Goal: Information Seeking & Learning: Learn about a topic

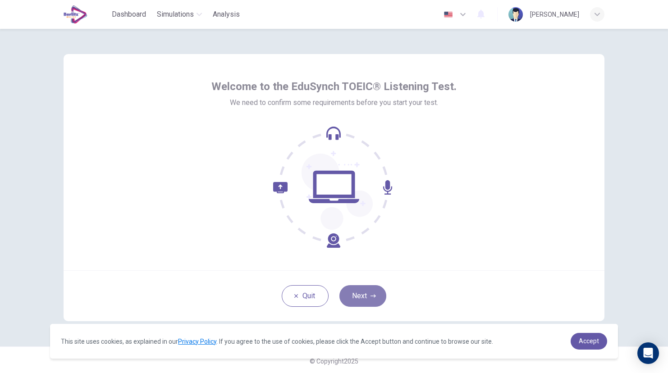
click at [355, 292] on button "Next" at bounding box center [362, 296] width 47 height 22
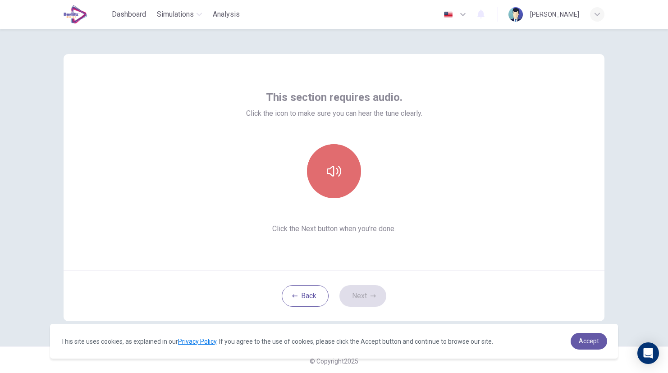
click at [335, 174] on icon "button" at bounding box center [334, 171] width 14 height 14
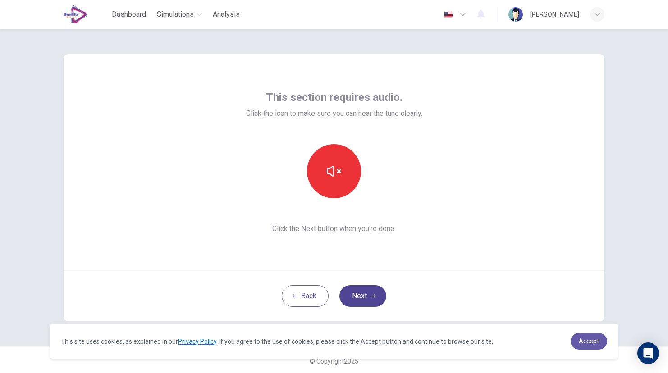
click at [367, 301] on button "Next" at bounding box center [362, 296] width 47 height 22
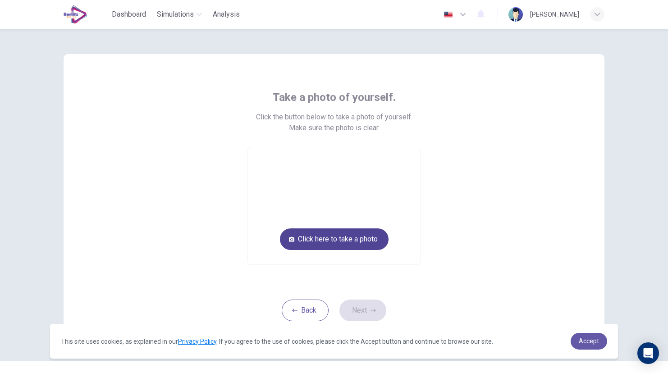
click at [352, 242] on button "Click here to take a photo" at bounding box center [334, 239] width 109 height 22
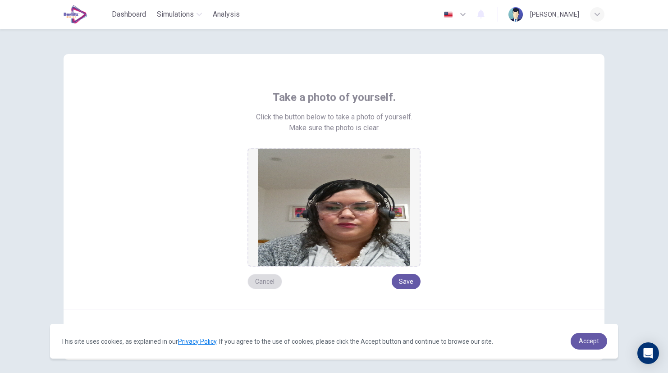
click at [264, 284] on button "Cancel" at bounding box center [264, 281] width 35 height 15
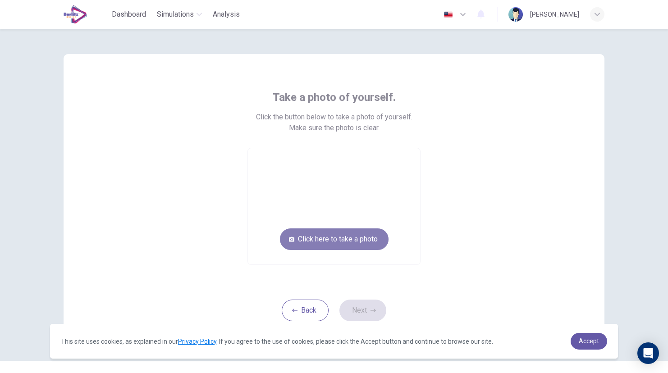
click at [341, 245] on button "Click here to take a photo" at bounding box center [334, 239] width 109 height 22
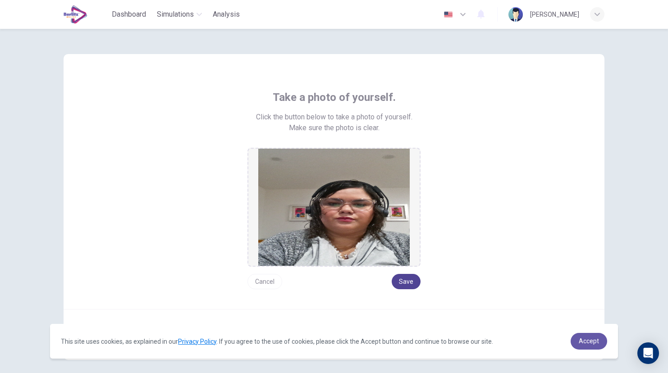
click at [404, 281] on button "Save" at bounding box center [406, 281] width 29 height 15
click at [405, 278] on button "Save" at bounding box center [406, 281] width 29 height 15
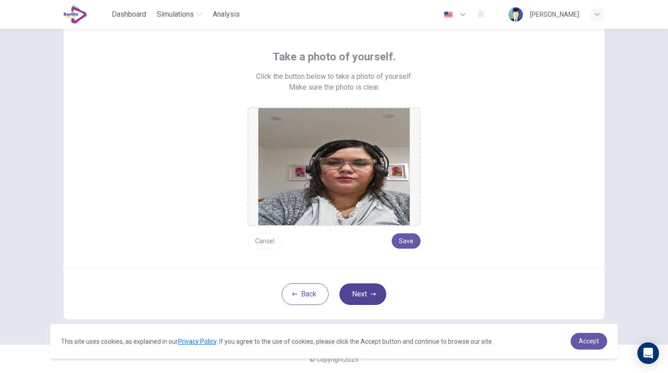
click at [362, 297] on button "Next" at bounding box center [362, 294] width 47 height 22
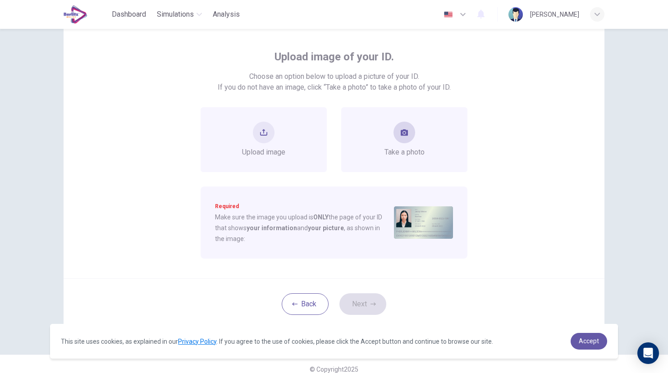
click at [398, 151] on span "Take a photo" at bounding box center [404, 152] width 40 height 11
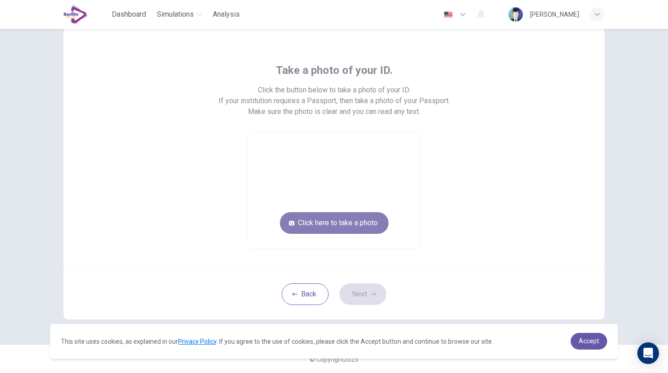
click at [338, 221] on button "Click here to take a photo" at bounding box center [334, 223] width 109 height 22
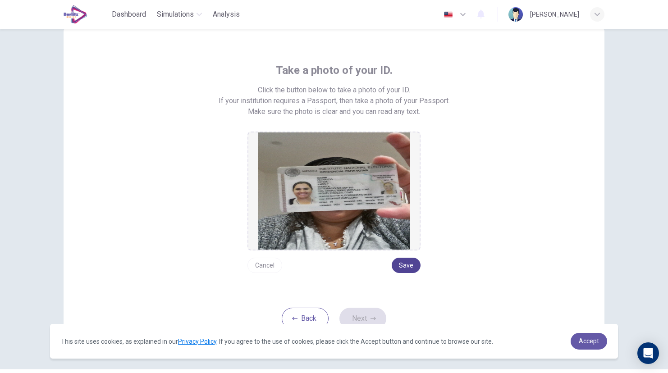
click at [408, 266] on button "Save" at bounding box center [406, 265] width 29 height 15
click at [365, 311] on button "Next" at bounding box center [362, 319] width 47 height 22
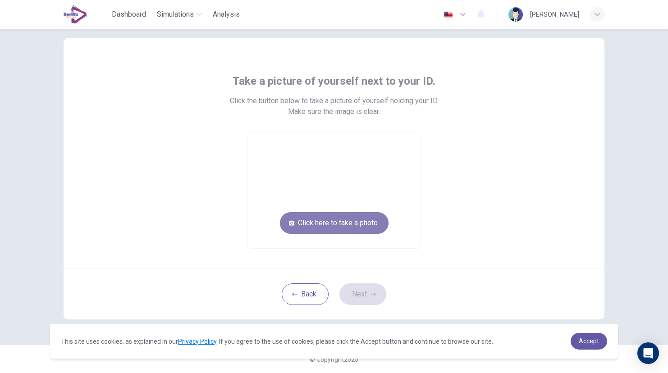
click at [357, 223] on button "Click here to take a photo" at bounding box center [334, 223] width 109 height 22
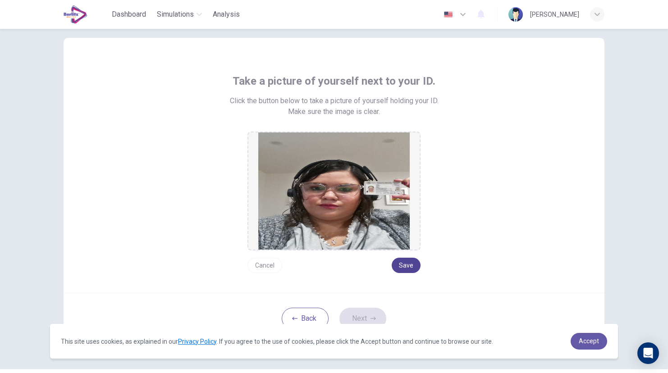
click at [409, 266] on button "Save" at bounding box center [406, 265] width 29 height 15
click at [370, 314] on button "Next" at bounding box center [362, 319] width 47 height 22
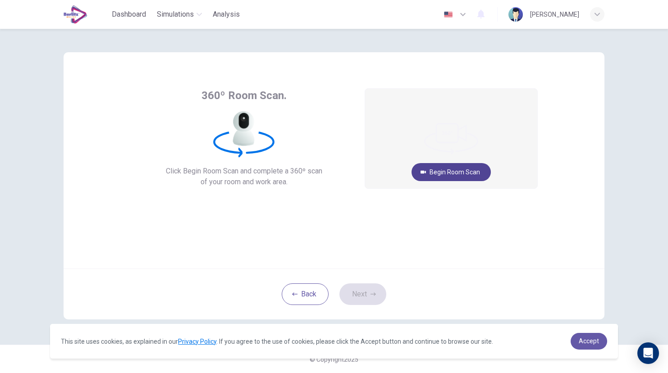
click at [444, 172] on button "Begin Room Scan" at bounding box center [450, 172] width 79 height 18
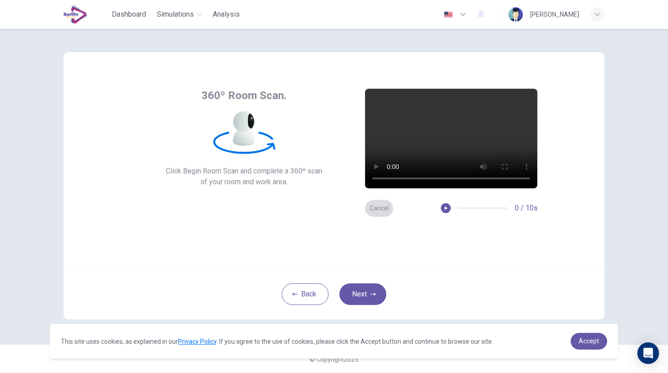
click at [377, 210] on button "Cancel" at bounding box center [379, 209] width 29 height 18
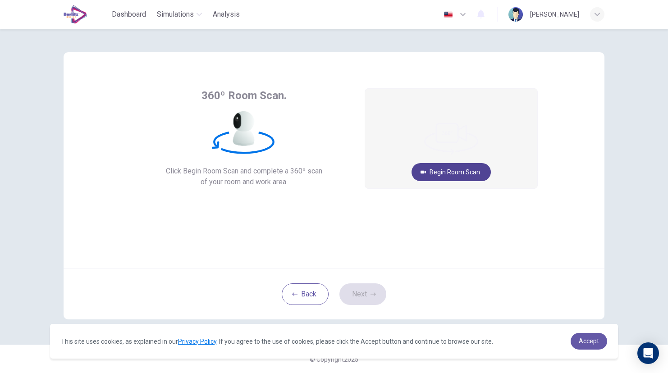
click at [449, 174] on button "Begin Room Scan" at bounding box center [450, 172] width 79 height 18
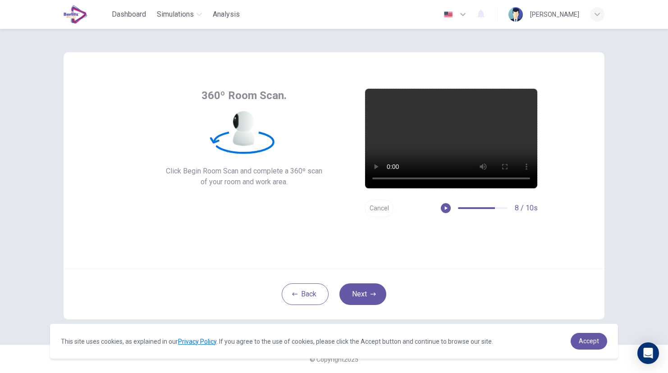
click at [662, 105] on div "360º Room Scan. Click Begin Room Scan and complete a 360º scan of your room and…" at bounding box center [334, 201] width 668 height 344
click at [379, 207] on button "Cancel" at bounding box center [379, 209] width 29 height 18
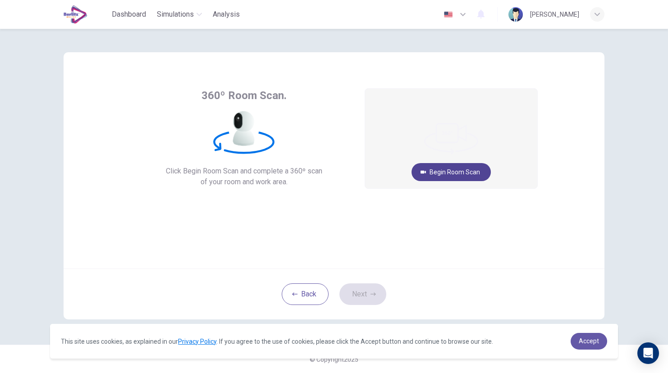
click at [445, 174] on button "Begin Room Scan" at bounding box center [450, 172] width 79 height 18
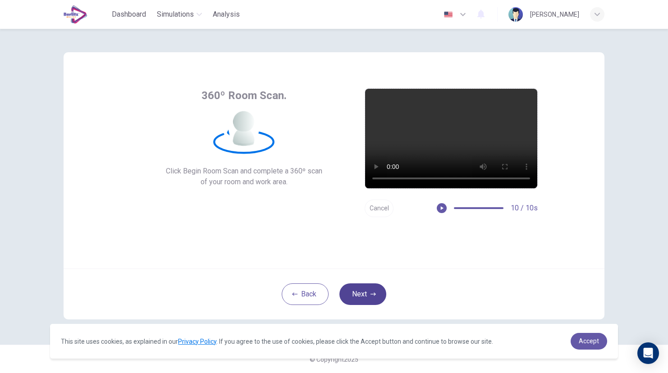
click at [364, 290] on button "Next" at bounding box center [362, 294] width 47 height 22
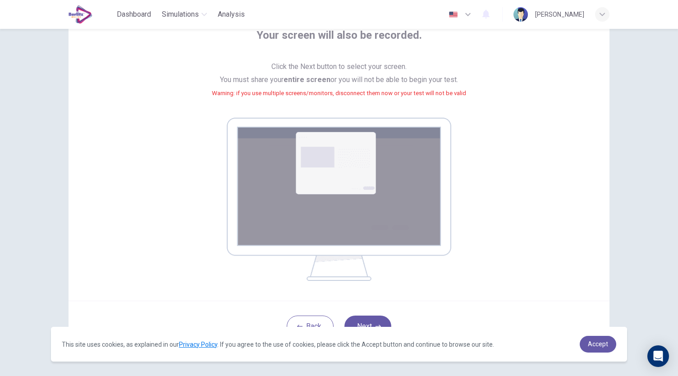
scroll to position [92, 0]
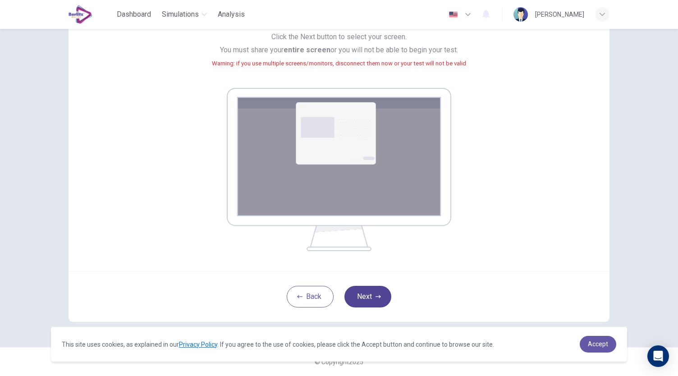
click at [372, 297] on button "Next" at bounding box center [367, 297] width 47 height 22
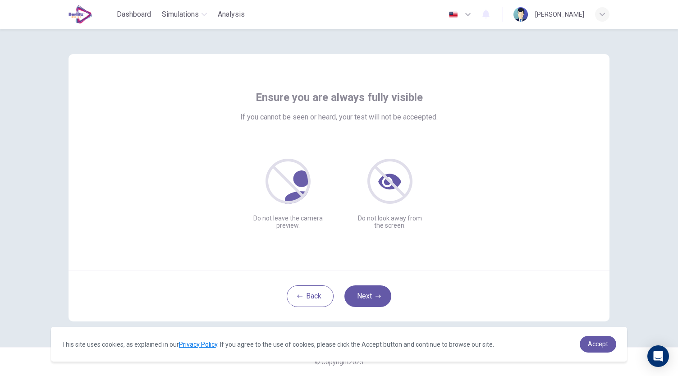
scroll to position [0, 0]
click at [380, 301] on button "Next" at bounding box center [367, 296] width 47 height 22
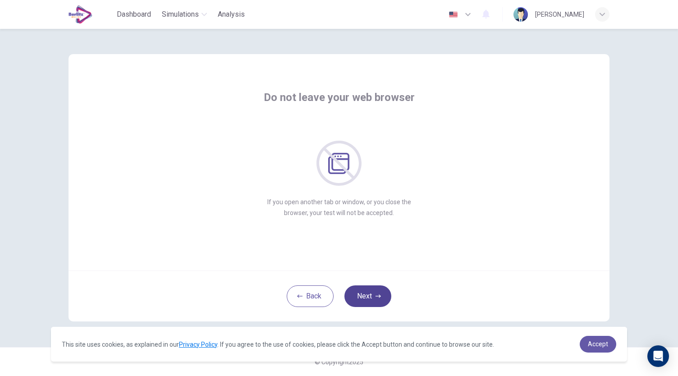
click at [363, 292] on button "Next" at bounding box center [367, 296] width 47 height 22
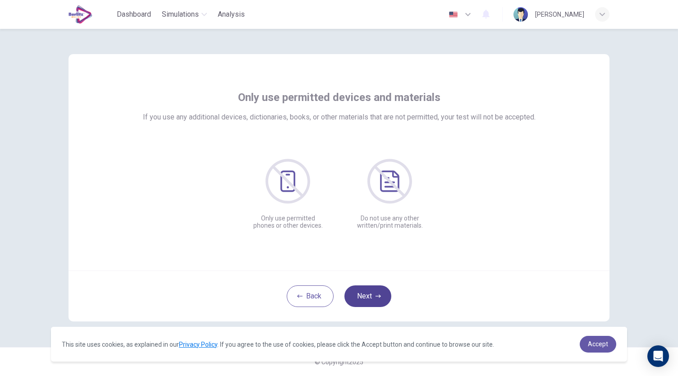
click at [363, 292] on button "Next" at bounding box center [367, 296] width 47 height 22
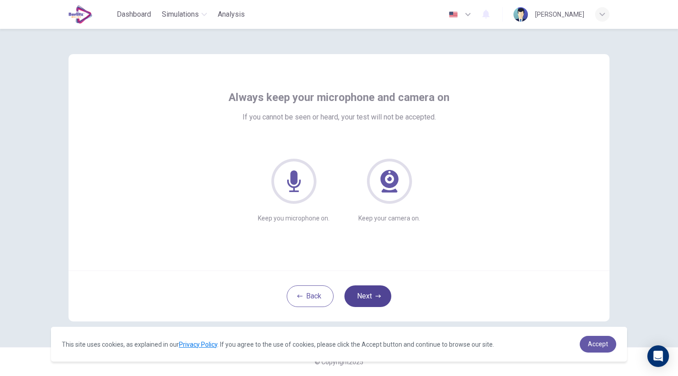
click at [363, 292] on button "Next" at bounding box center [367, 296] width 47 height 22
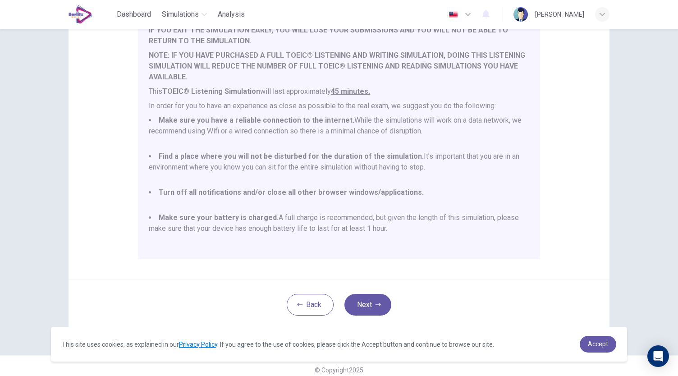
scroll to position [120, 0]
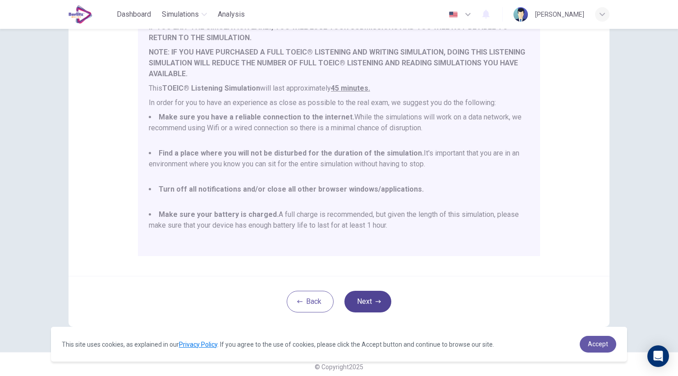
click at [375, 303] on icon "button" at bounding box center [377, 301] width 5 height 5
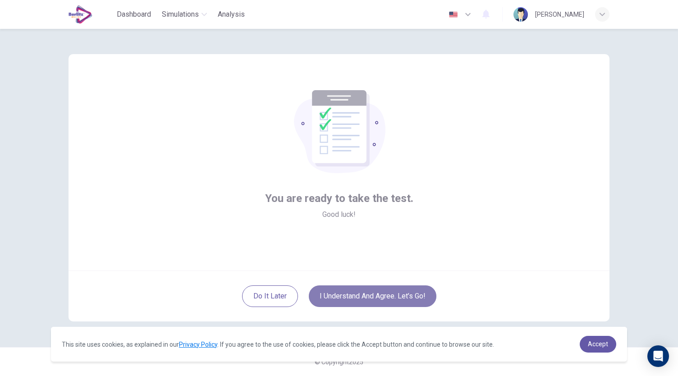
click at [375, 293] on button "I understand and agree. Let’s go!" at bounding box center [373, 296] width 128 height 22
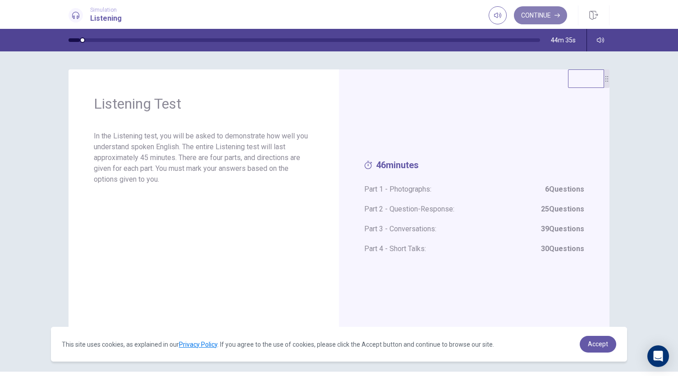
click at [533, 14] on button "Continue" at bounding box center [540, 15] width 53 height 18
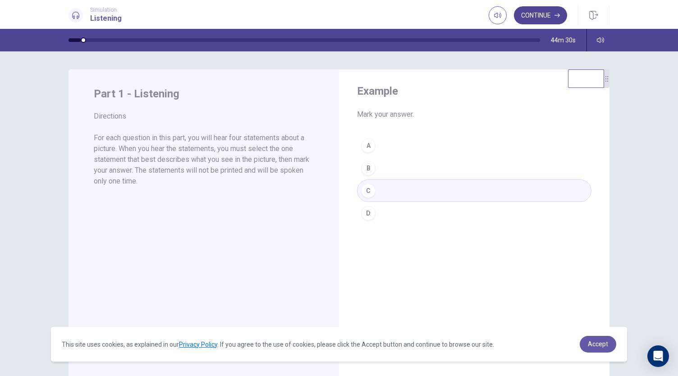
click at [548, 13] on button "Continue" at bounding box center [540, 15] width 53 height 18
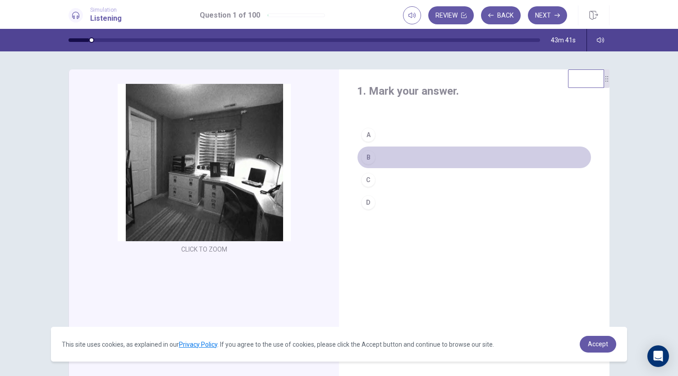
click at [367, 158] on div "B" at bounding box center [368, 157] width 14 height 14
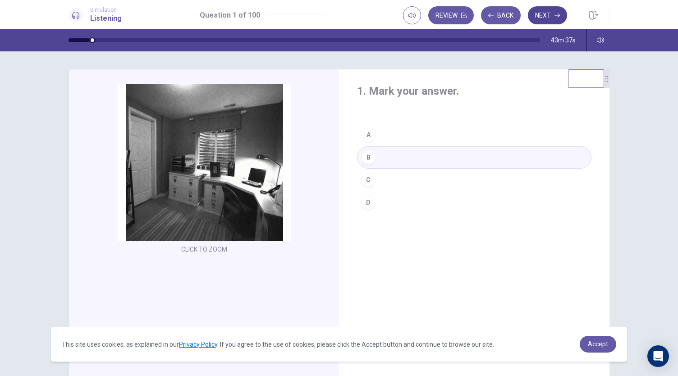
click at [538, 16] on button "Next" at bounding box center [547, 15] width 39 height 18
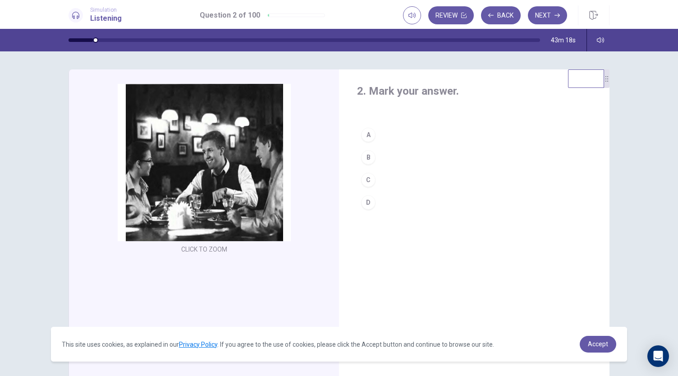
click at [375, 131] on button "A" at bounding box center [474, 134] width 234 height 23
click at [543, 15] on button "Next" at bounding box center [547, 15] width 39 height 18
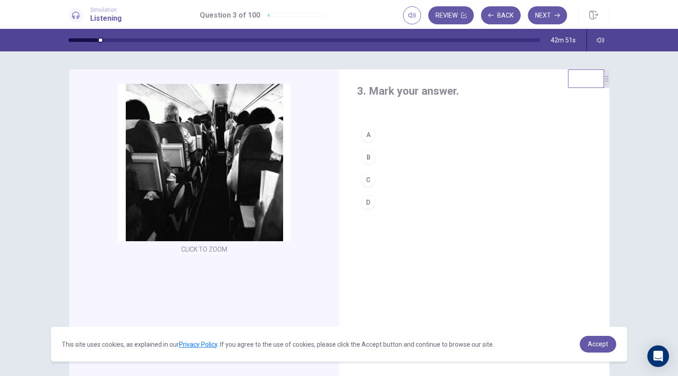
click at [369, 200] on div "D" at bounding box center [368, 202] width 14 height 14
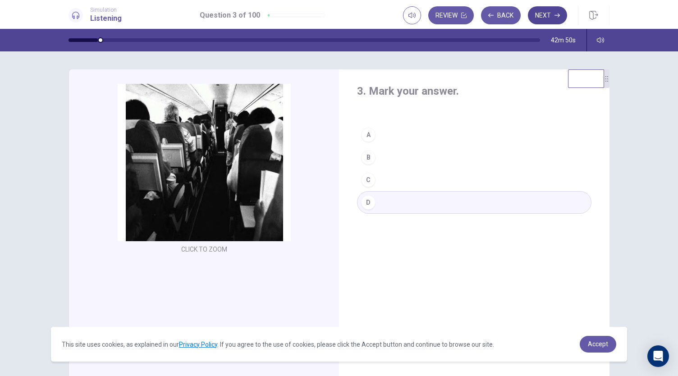
click at [543, 19] on button "Next" at bounding box center [547, 15] width 39 height 18
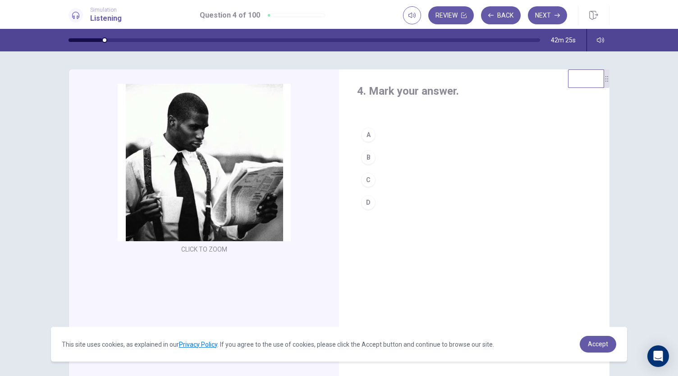
click at [365, 180] on div "C" at bounding box center [368, 180] width 14 height 14
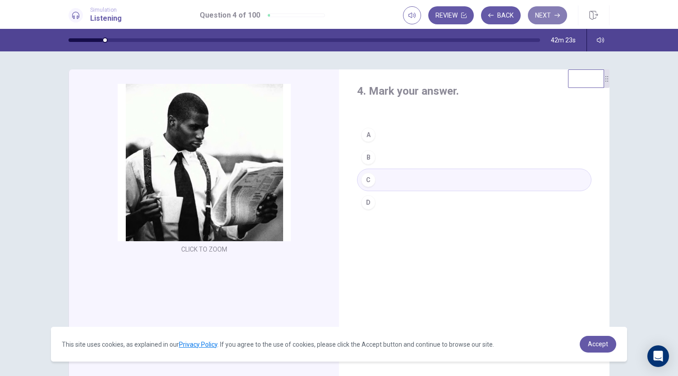
click at [544, 18] on button "Next" at bounding box center [547, 15] width 39 height 18
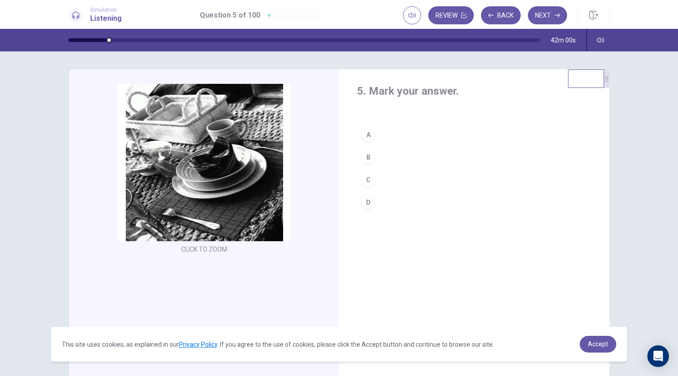
click at [394, 135] on button "A" at bounding box center [474, 134] width 234 height 23
click at [543, 17] on button "Next" at bounding box center [547, 15] width 39 height 18
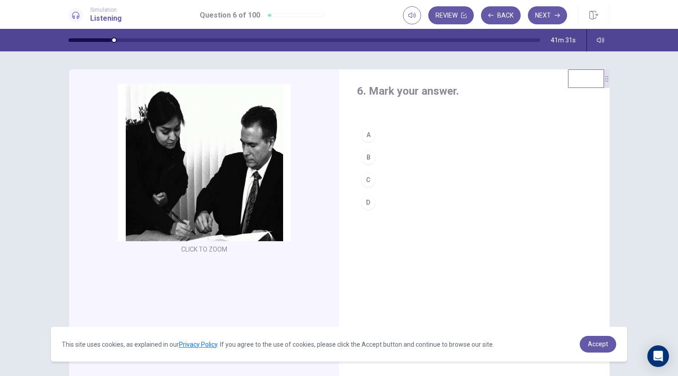
click at [402, 180] on button "C" at bounding box center [474, 180] width 234 height 23
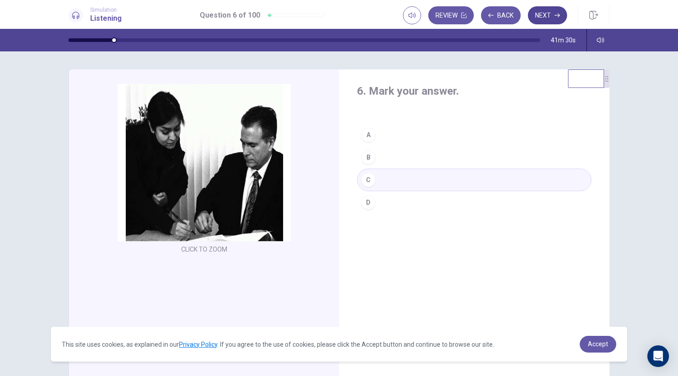
click at [540, 16] on button "Next" at bounding box center [547, 15] width 39 height 18
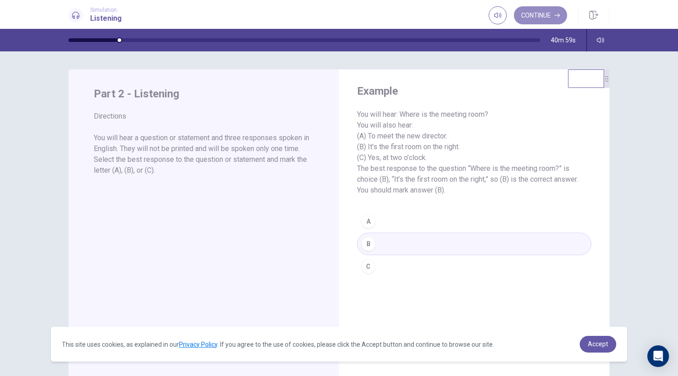
click at [540, 16] on button "Continue" at bounding box center [540, 15] width 53 height 18
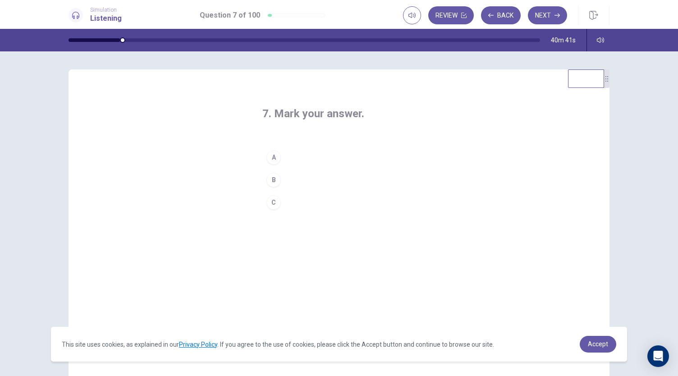
click at [286, 199] on button "C" at bounding box center [338, 202] width 153 height 23
click at [541, 15] on button "Next" at bounding box center [547, 15] width 39 height 18
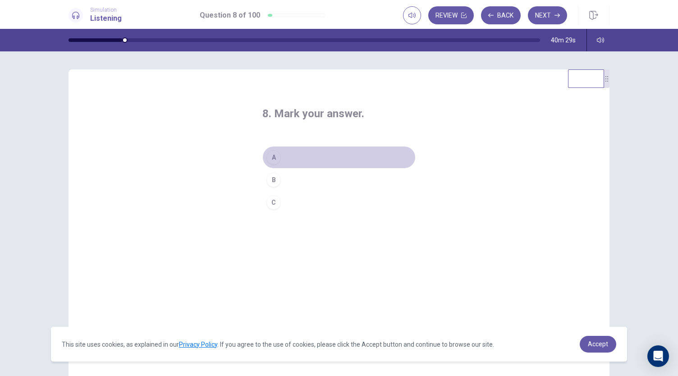
click at [301, 160] on button "A" at bounding box center [338, 157] width 153 height 23
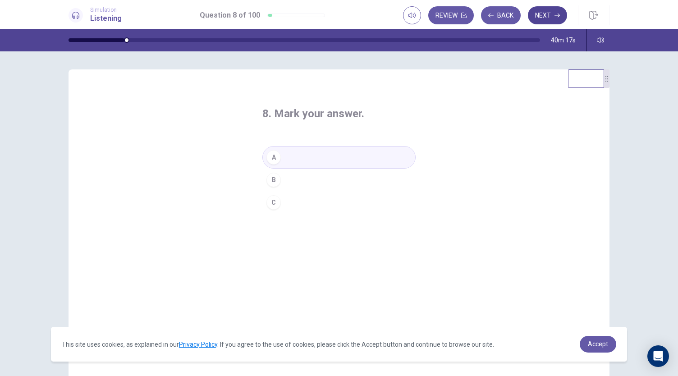
click at [549, 19] on button "Next" at bounding box center [547, 15] width 39 height 18
click at [293, 160] on button "A" at bounding box center [338, 157] width 153 height 23
click at [546, 14] on button "Next" at bounding box center [547, 15] width 39 height 18
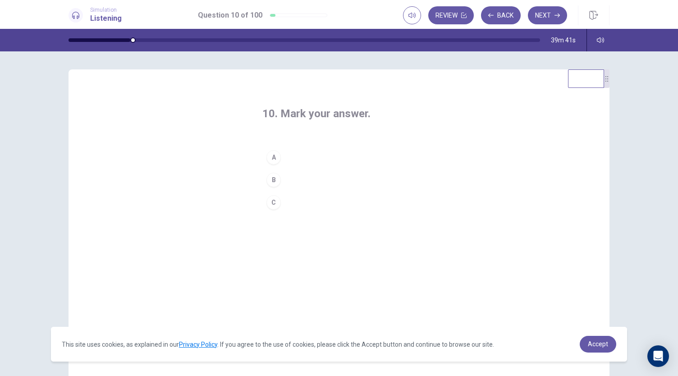
click at [307, 179] on button "B" at bounding box center [338, 180] width 153 height 23
click at [548, 19] on button "Next" at bounding box center [547, 15] width 39 height 18
click at [295, 178] on button "B" at bounding box center [338, 180] width 153 height 23
click at [557, 17] on icon "button" at bounding box center [556, 15] width 5 height 5
click at [300, 201] on button "C" at bounding box center [338, 202] width 153 height 23
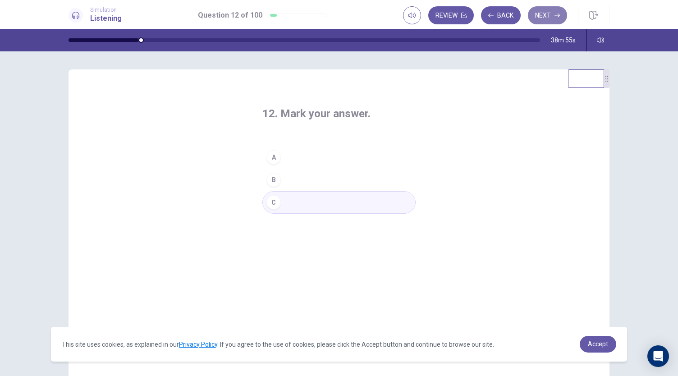
click at [542, 17] on button "Next" at bounding box center [547, 15] width 39 height 18
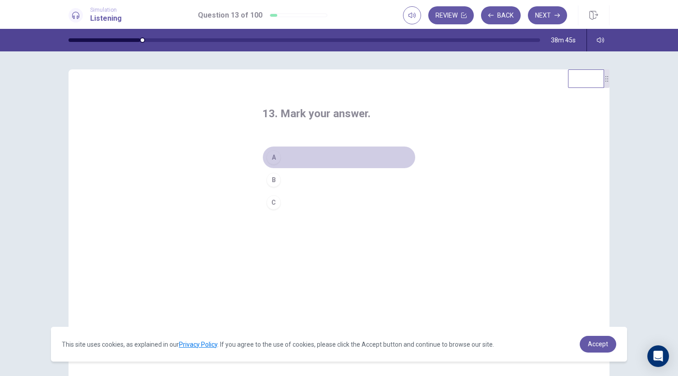
click at [308, 157] on button "A" at bounding box center [338, 157] width 153 height 23
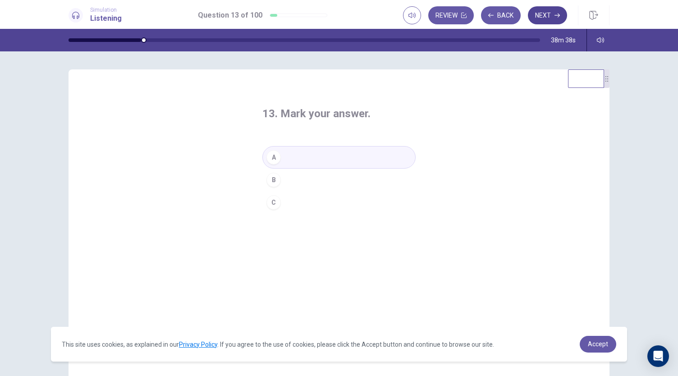
click at [545, 19] on button "Next" at bounding box center [547, 15] width 39 height 18
click at [293, 202] on button "C" at bounding box center [338, 202] width 153 height 23
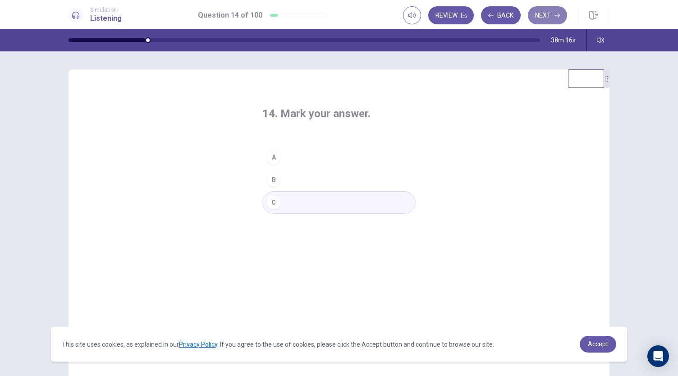
click at [539, 13] on button "Next" at bounding box center [547, 15] width 39 height 18
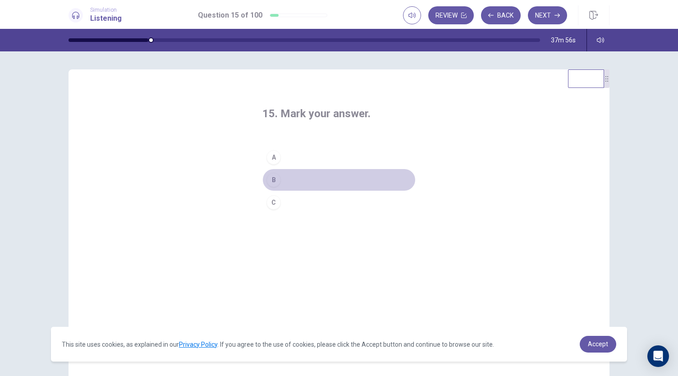
click at [290, 176] on button "B" at bounding box center [338, 180] width 153 height 23
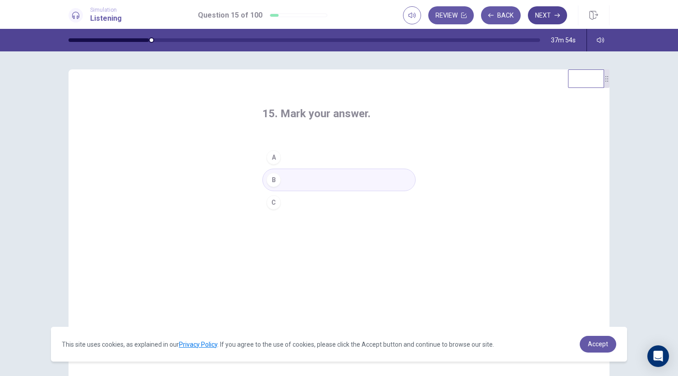
click at [539, 10] on button "Next" at bounding box center [547, 15] width 39 height 18
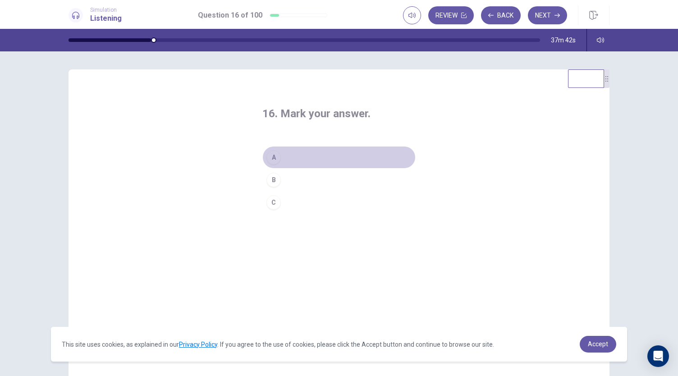
click at [306, 159] on button "A" at bounding box center [338, 157] width 153 height 23
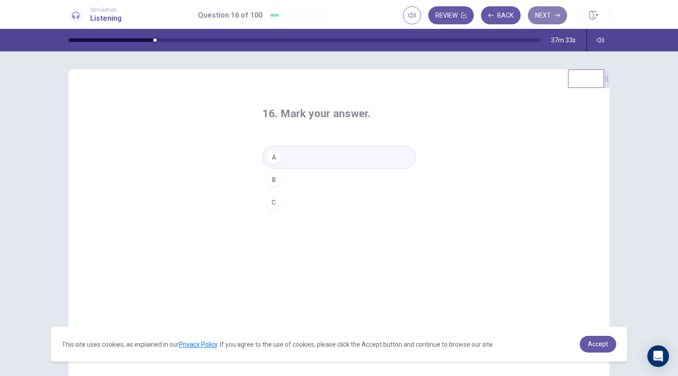
click at [551, 16] on button "Next" at bounding box center [547, 15] width 39 height 18
click at [304, 182] on button "B" at bounding box center [338, 180] width 153 height 23
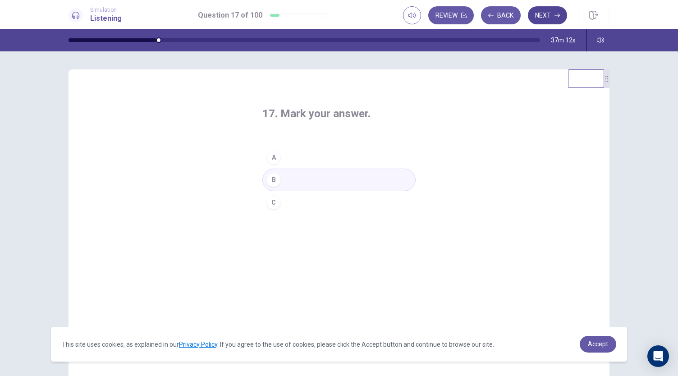
click at [540, 18] on button "Next" at bounding box center [547, 15] width 39 height 18
click at [304, 203] on button "C" at bounding box center [338, 202] width 153 height 23
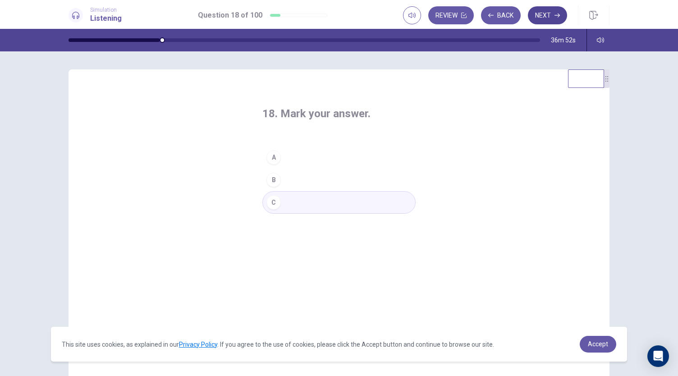
click at [554, 20] on button "Next" at bounding box center [547, 15] width 39 height 18
click at [304, 205] on button "C" at bounding box center [338, 202] width 153 height 23
click at [552, 20] on button "Next" at bounding box center [547, 15] width 39 height 18
click at [313, 152] on button "A" at bounding box center [338, 157] width 153 height 23
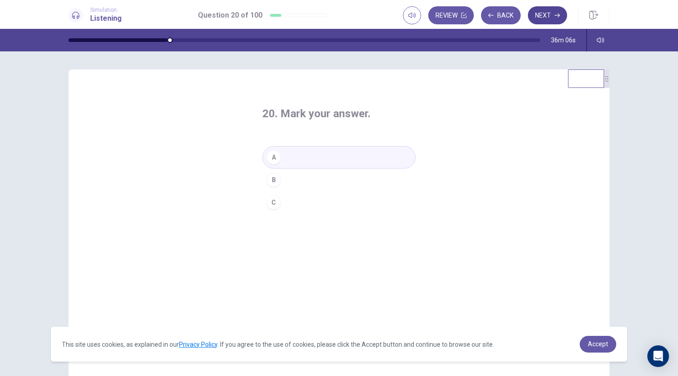
click at [537, 17] on button "Next" at bounding box center [547, 15] width 39 height 18
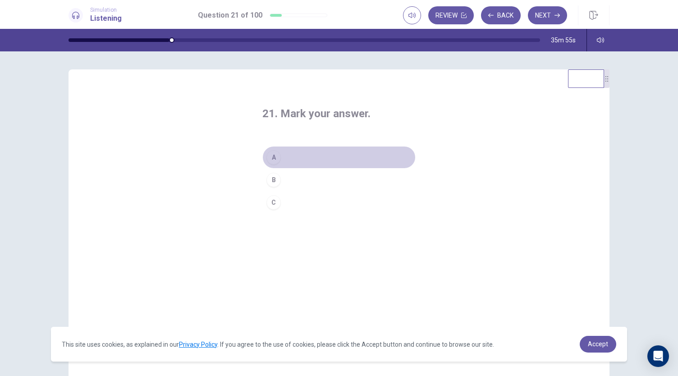
click at [292, 155] on button "A" at bounding box center [338, 157] width 153 height 23
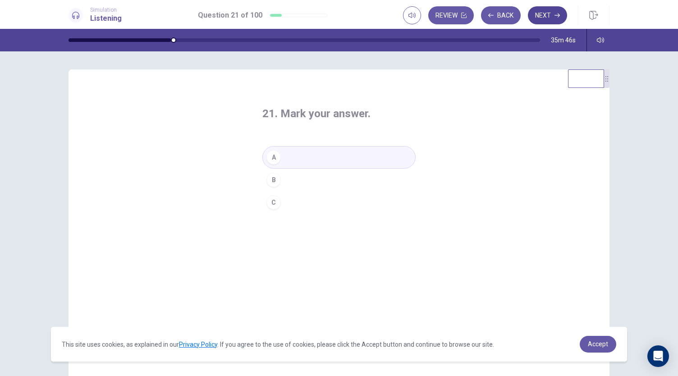
click at [548, 19] on button "Next" at bounding box center [547, 15] width 39 height 18
click at [295, 177] on button "B" at bounding box center [338, 180] width 153 height 23
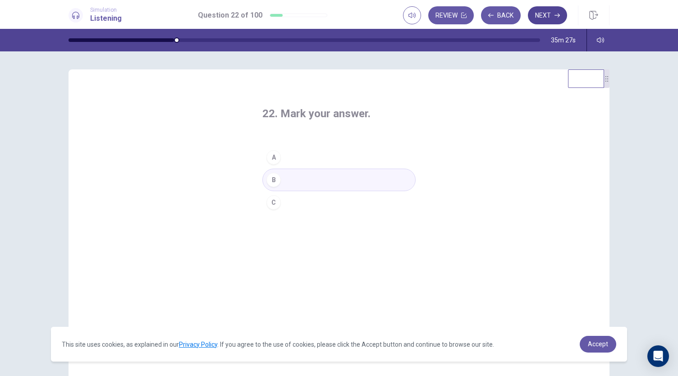
click at [541, 22] on button "Next" at bounding box center [547, 15] width 39 height 18
click at [287, 201] on button "C" at bounding box center [338, 202] width 153 height 23
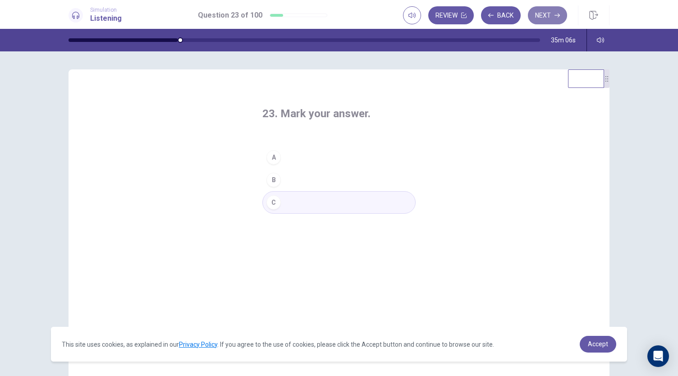
click at [546, 15] on button "Next" at bounding box center [547, 15] width 39 height 18
click at [273, 179] on div "B" at bounding box center [273, 180] width 14 height 14
click at [543, 11] on button "Next" at bounding box center [547, 15] width 39 height 18
click at [295, 157] on button "A" at bounding box center [338, 157] width 153 height 23
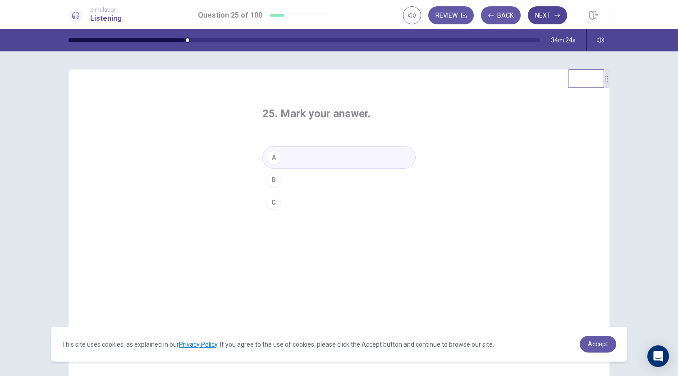
click at [551, 17] on button "Next" at bounding box center [547, 15] width 39 height 18
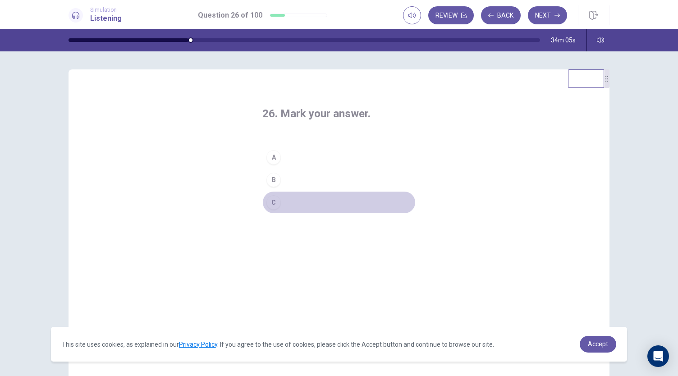
click at [350, 201] on button "C" at bounding box center [338, 202] width 153 height 23
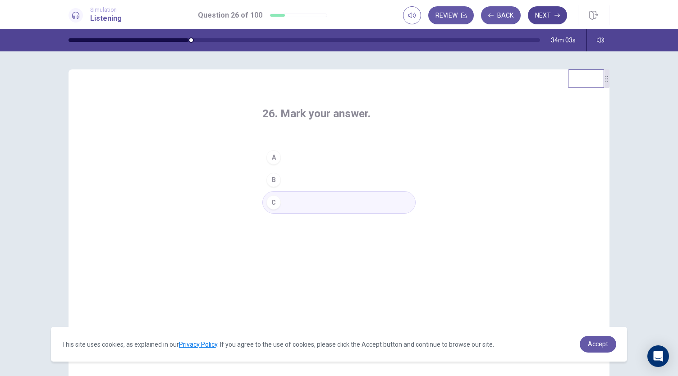
click at [538, 18] on button "Next" at bounding box center [547, 15] width 39 height 18
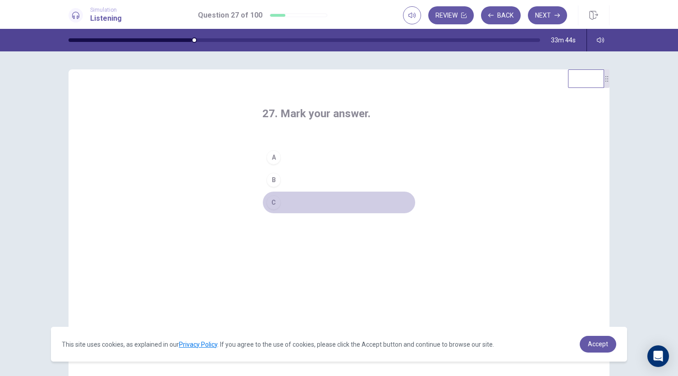
click at [299, 201] on button "C" at bounding box center [338, 202] width 153 height 23
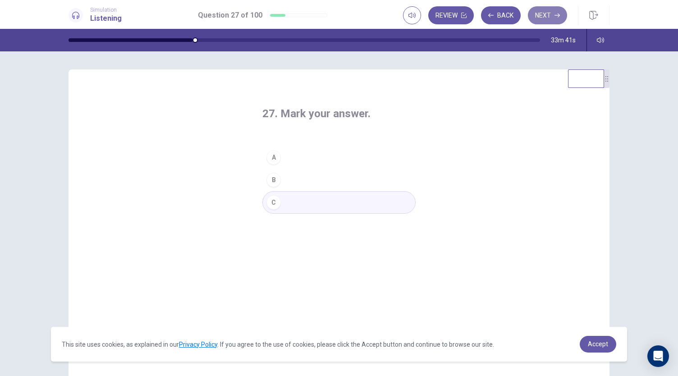
click at [547, 23] on button "Next" at bounding box center [547, 15] width 39 height 18
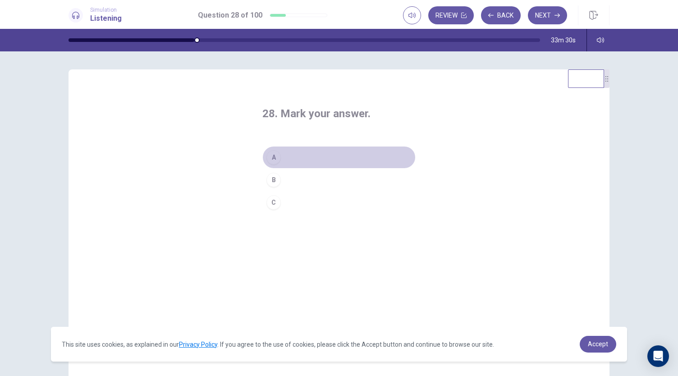
click at [295, 155] on button "A" at bounding box center [338, 157] width 153 height 23
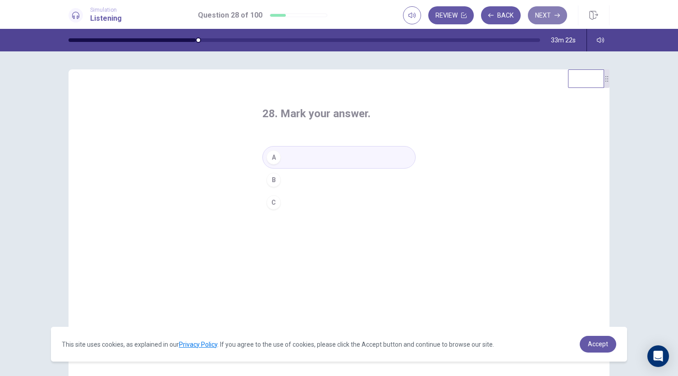
click at [548, 23] on button "Next" at bounding box center [547, 15] width 39 height 18
click at [268, 176] on div "B" at bounding box center [273, 180] width 14 height 14
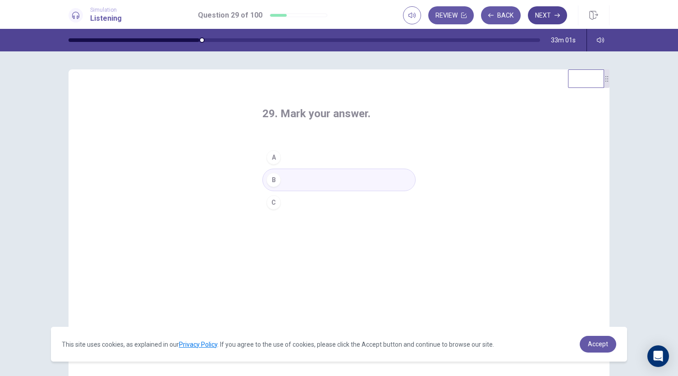
click at [551, 17] on button "Next" at bounding box center [547, 15] width 39 height 18
click at [284, 164] on button "A" at bounding box center [338, 157] width 153 height 23
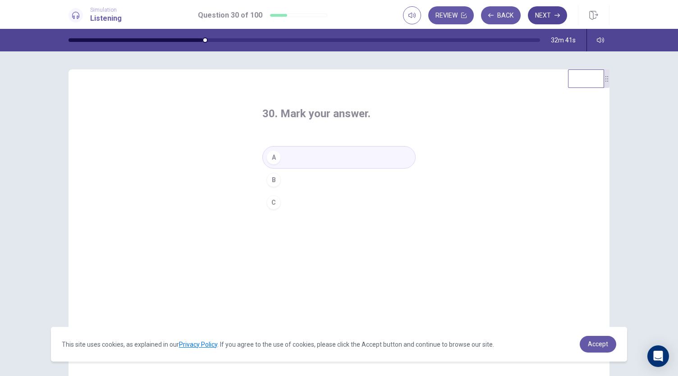
click at [545, 19] on button "Next" at bounding box center [547, 15] width 39 height 18
click at [300, 202] on button "C" at bounding box center [338, 202] width 153 height 23
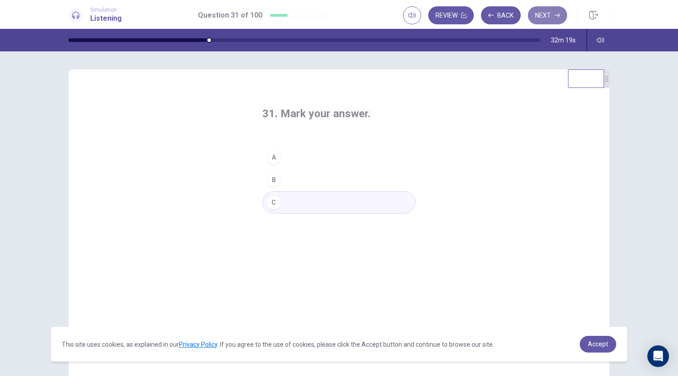
click at [543, 18] on button "Next" at bounding box center [547, 15] width 39 height 18
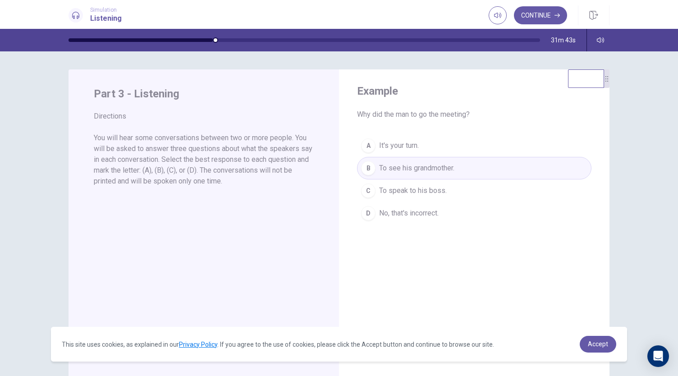
click at [543, 18] on button "Continue" at bounding box center [540, 15] width 53 height 18
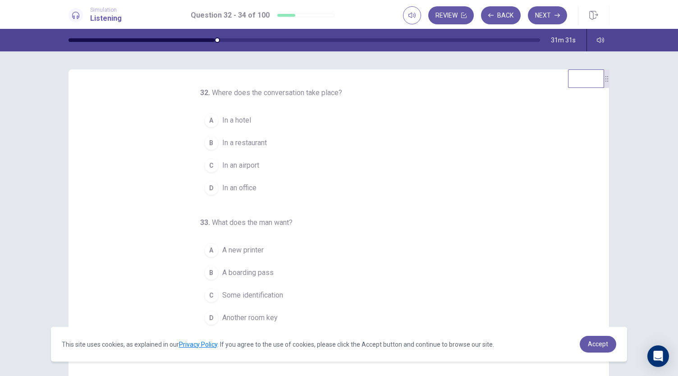
click at [225, 163] on span "In an airport" at bounding box center [240, 165] width 37 height 11
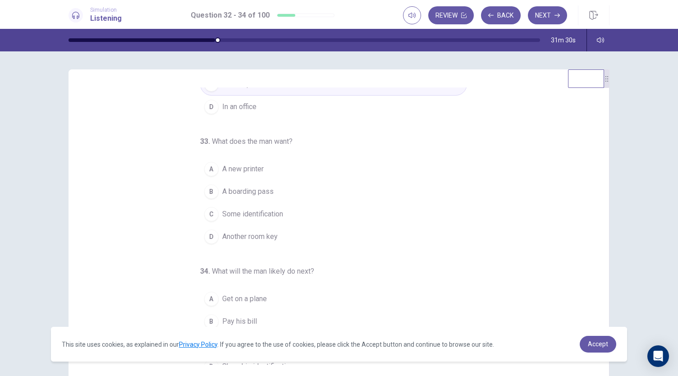
scroll to position [90, 0]
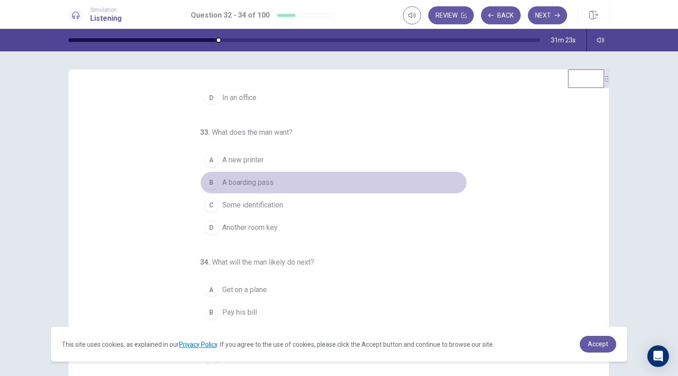
click at [264, 182] on span "A boarding pass" at bounding box center [247, 182] width 51 height 11
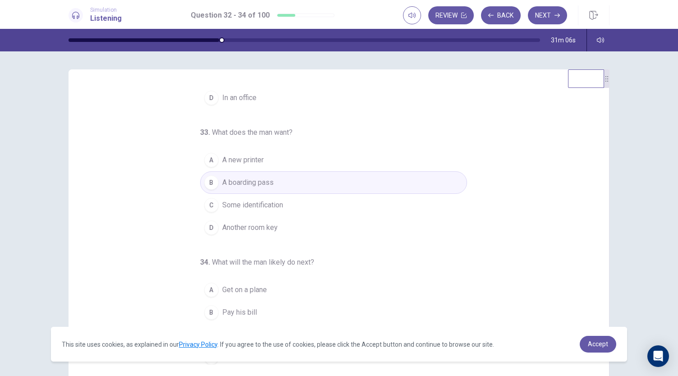
click at [261, 286] on span "Get on a plane" at bounding box center [244, 289] width 45 height 11
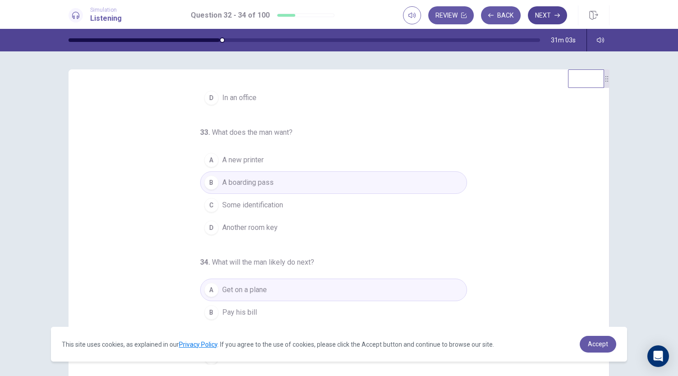
click at [551, 22] on button "Next" at bounding box center [547, 15] width 39 height 18
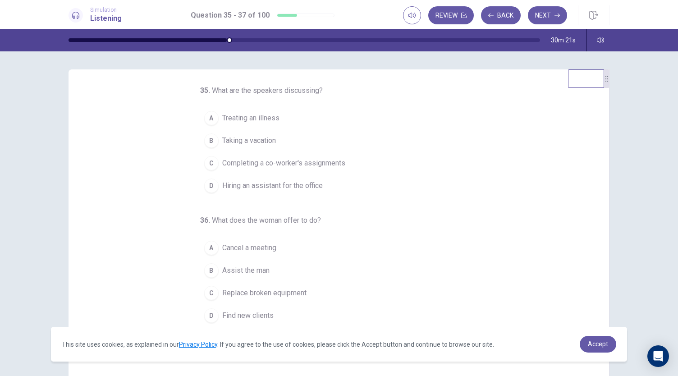
scroll to position [0, 0]
click at [318, 166] on span "Completing a co-worker's assignments" at bounding box center [283, 165] width 123 height 11
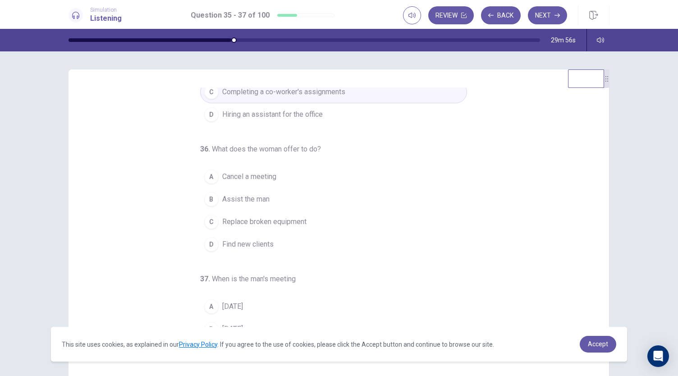
scroll to position [90, 0]
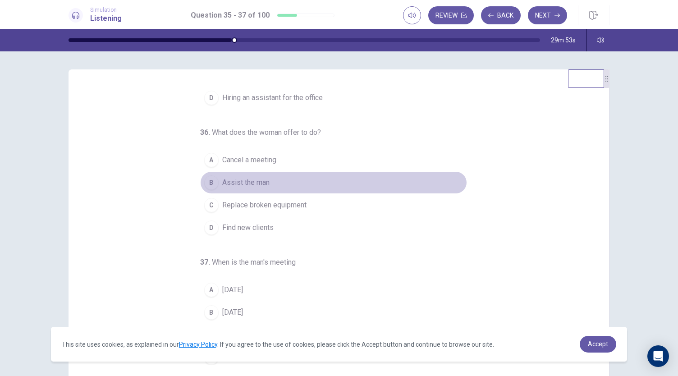
click at [277, 179] on button "B Assist the man" at bounding box center [333, 182] width 267 height 23
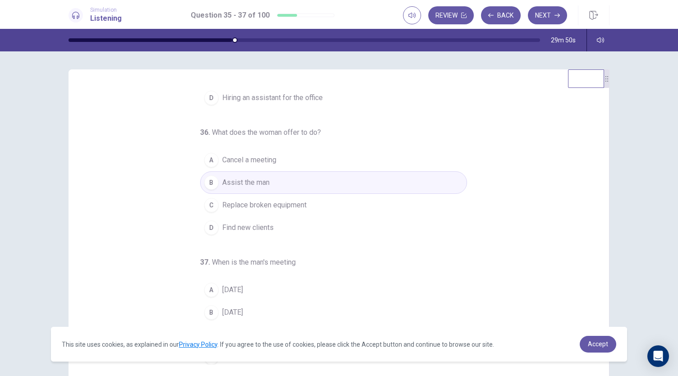
click at [289, 308] on button "B Wednesday" at bounding box center [333, 312] width 267 height 23
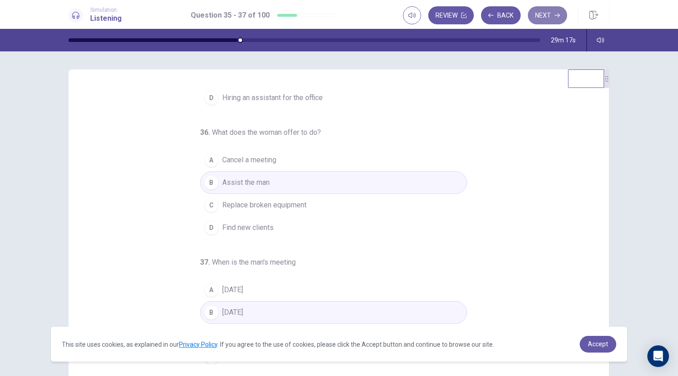
click at [542, 18] on button "Next" at bounding box center [547, 15] width 39 height 18
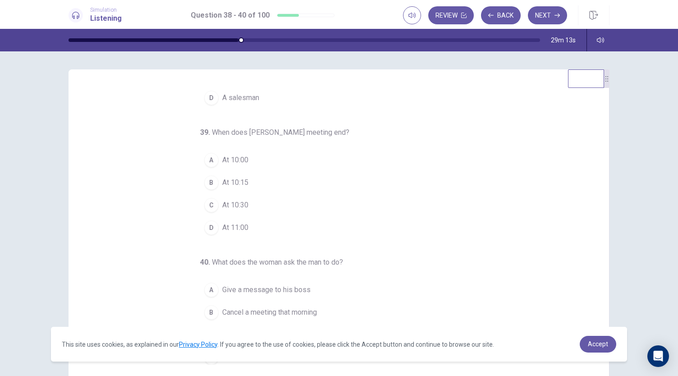
scroll to position [0, 0]
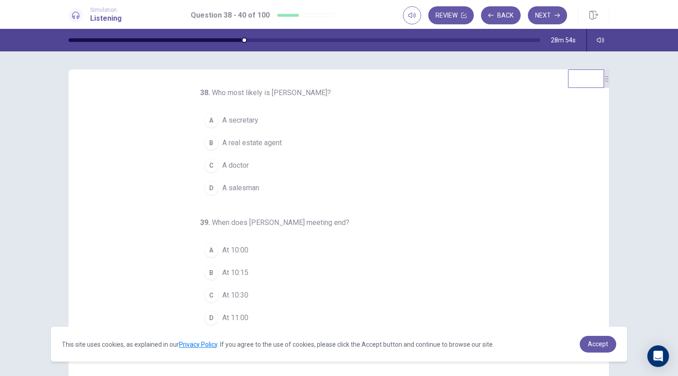
click at [287, 139] on button "B A real estate agent" at bounding box center [333, 143] width 267 height 23
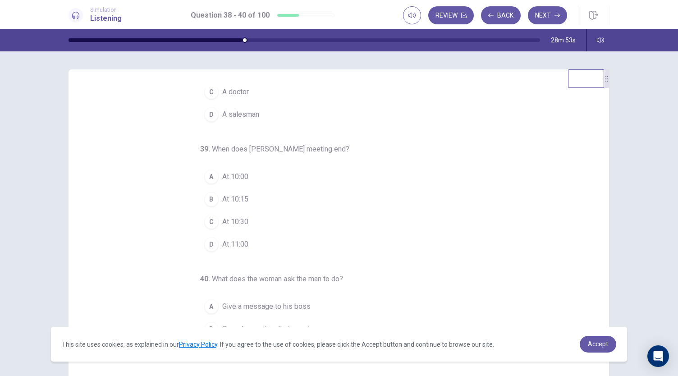
scroll to position [74, 0]
click at [271, 199] on button "B At 10:15" at bounding box center [333, 198] width 267 height 23
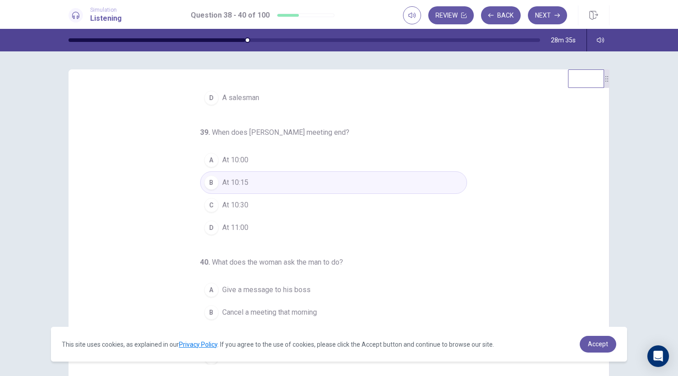
click at [263, 285] on span "Give a message to his boss" at bounding box center [266, 289] width 88 height 11
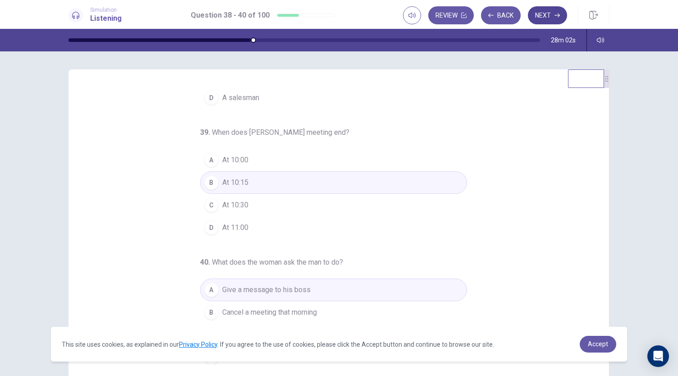
click at [543, 14] on button "Next" at bounding box center [547, 15] width 39 height 18
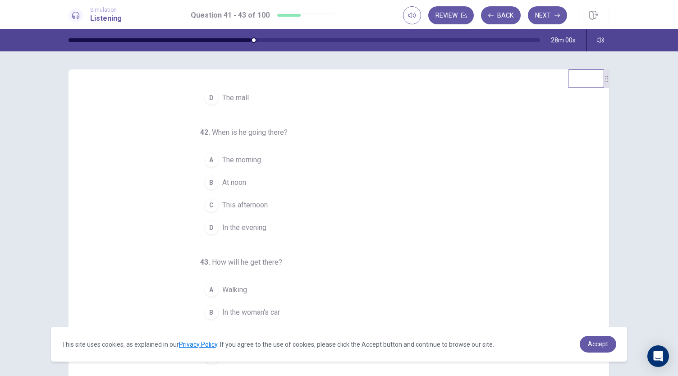
scroll to position [0, 0]
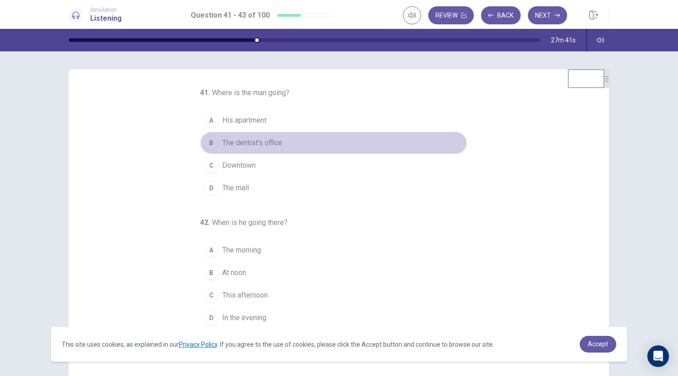
click at [271, 144] on span "The dentist's office" at bounding box center [252, 142] width 60 height 11
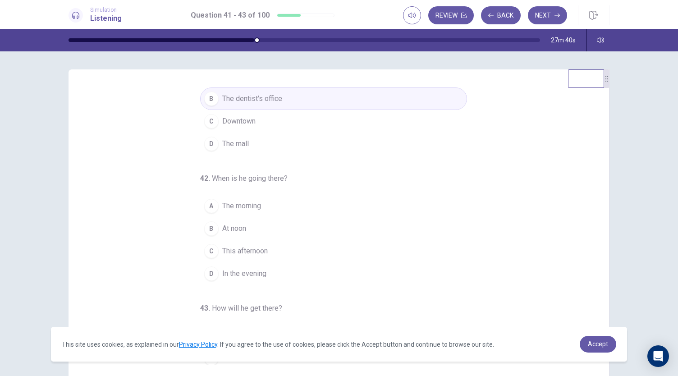
scroll to position [45, 0]
click at [256, 249] on span "This afternoon" at bounding box center [245, 250] width 46 height 11
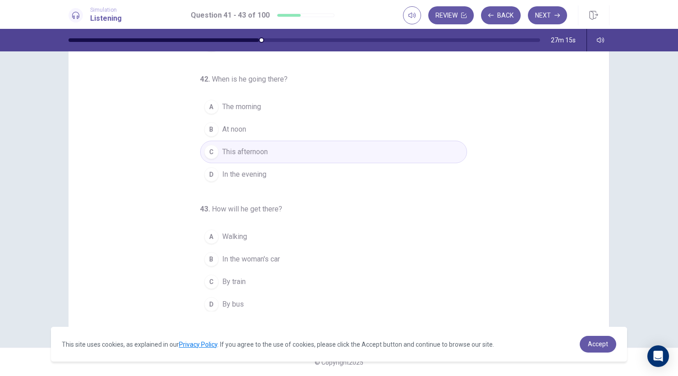
scroll to position [54, 0]
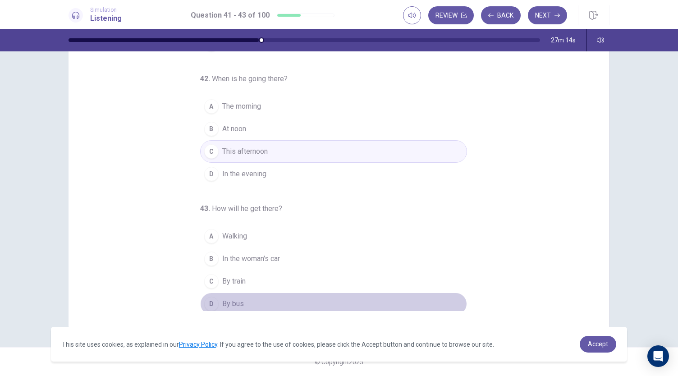
click at [224, 299] on span "By bus" at bounding box center [233, 303] width 22 height 11
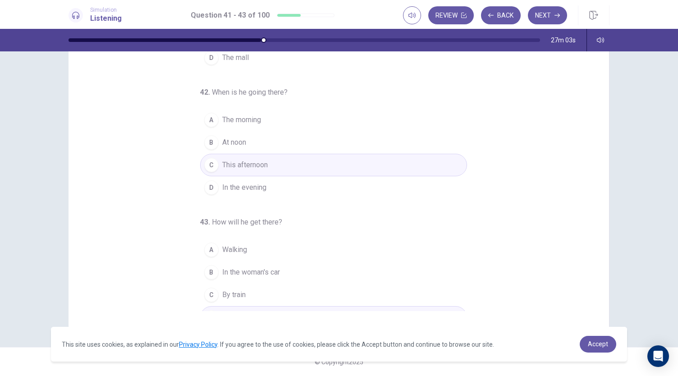
scroll to position [90, 0]
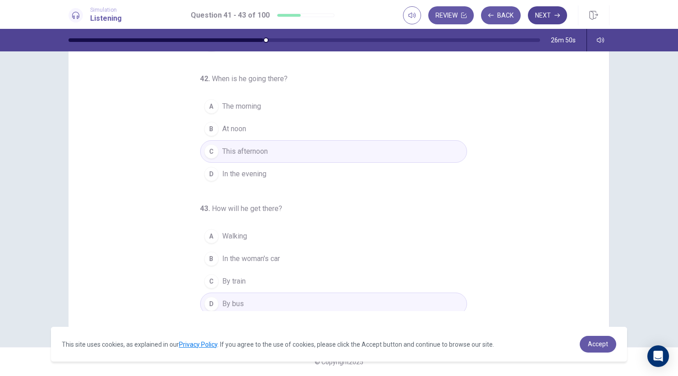
click at [542, 15] on button "Next" at bounding box center [547, 15] width 39 height 18
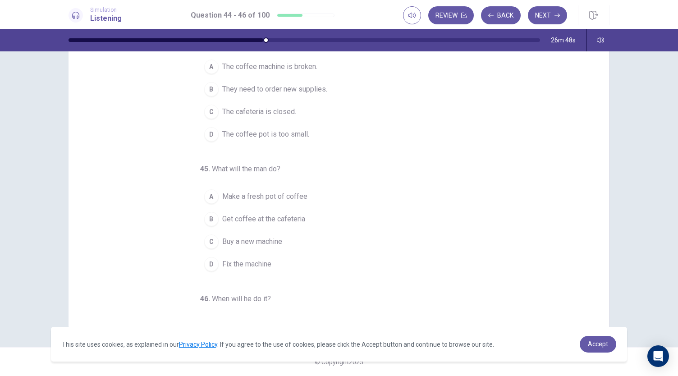
scroll to position [0, 0]
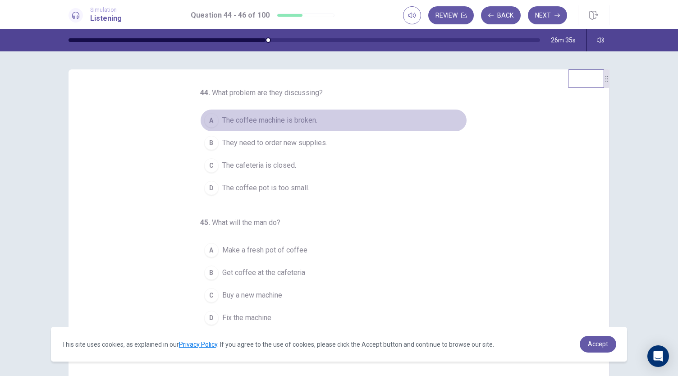
click at [293, 126] on button "A The coffee machine is broken." at bounding box center [333, 120] width 267 height 23
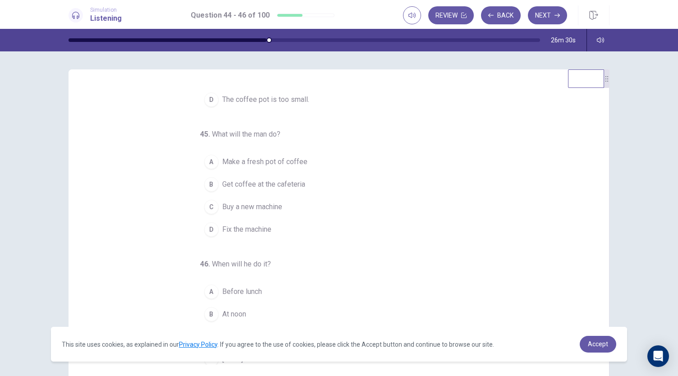
scroll to position [90, 0]
click at [256, 204] on span "Buy a new machine" at bounding box center [252, 205] width 60 height 11
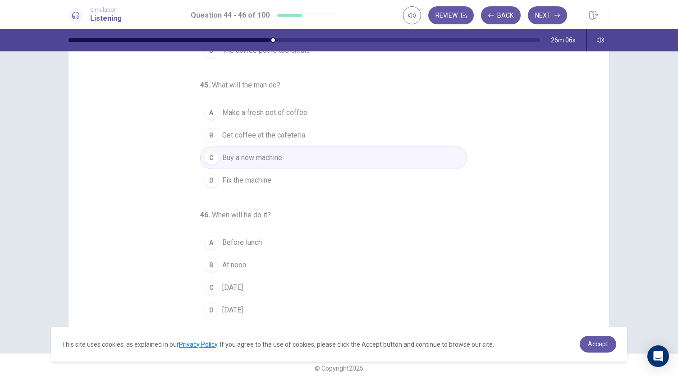
scroll to position [54, 0]
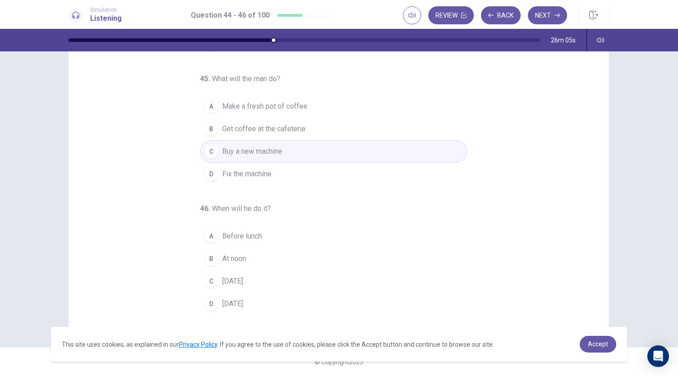
click at [239, 282] on span "On Sunday" at bounding box center [232, 281] width 21 height 11
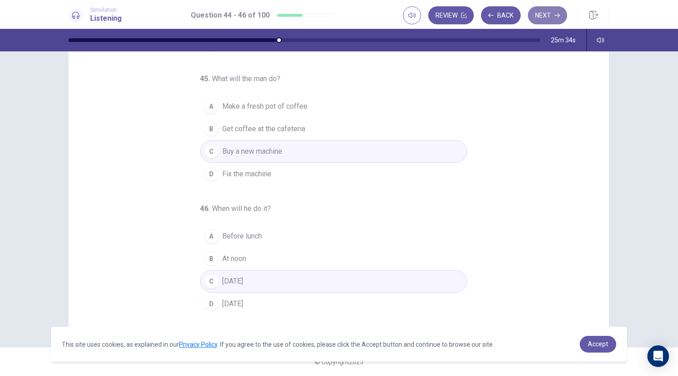
click at [546, 13] on button "Next" at bounding box center [547, 15] width 39 height 18
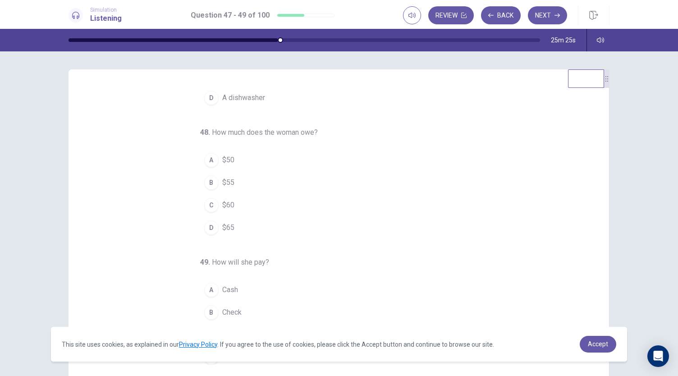
scroll to position [0, 0]
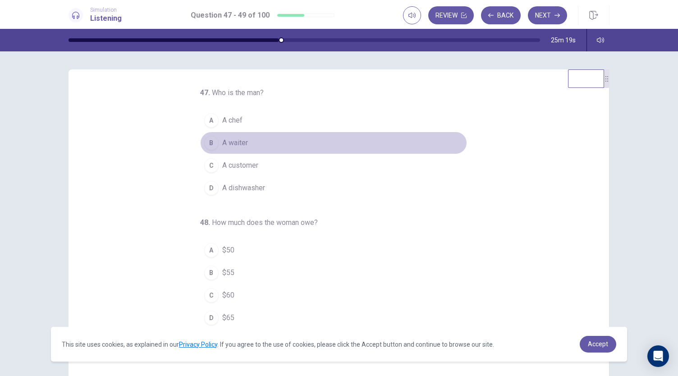
click at [238, 141] on span "A waiter" at bounding box center [235, 142] width 26 height 11
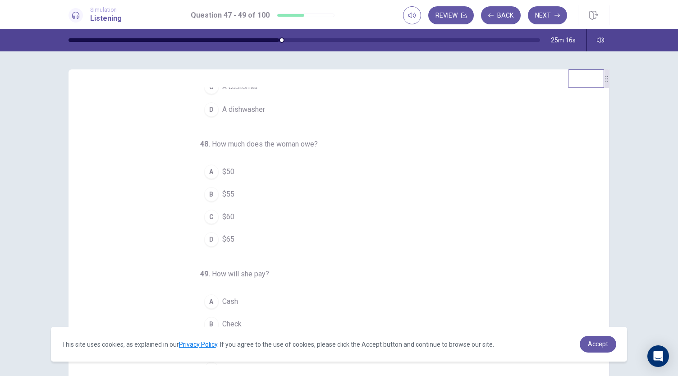
scroll to position [90, 0]
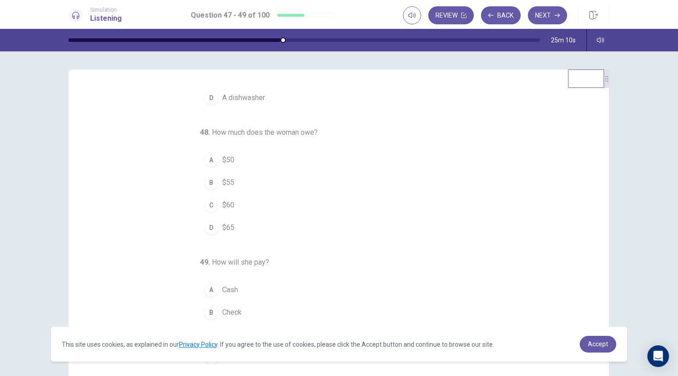
click at [213, 222] on div "D" at bounding box center [211, 227] width 14 height 14
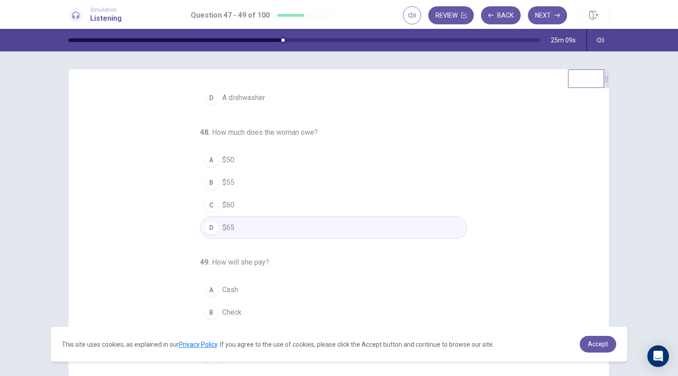
scroll to position [54, 0]
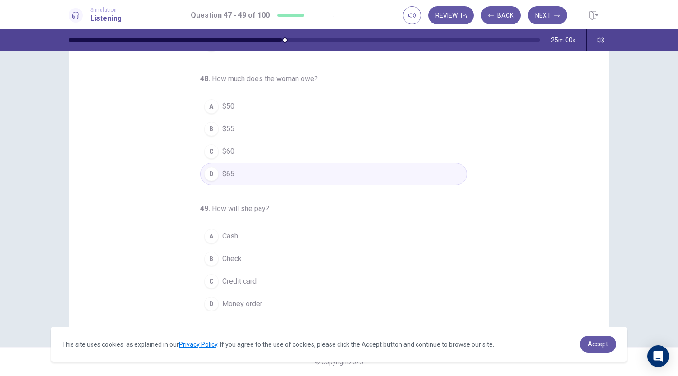
click at [246, 233] on button "A Cash" at bounding box center [333, 236] width 267 height 23
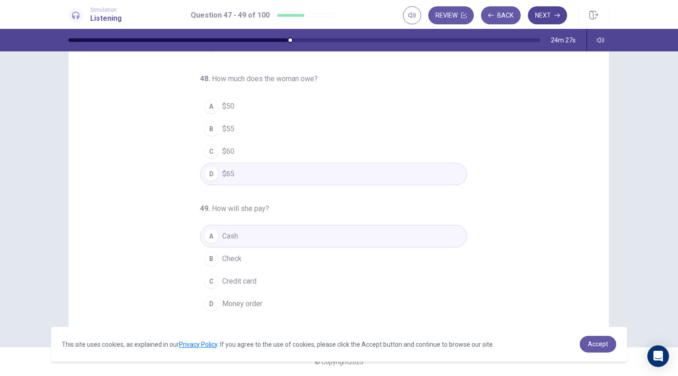
click at [550, 19] on button "Next" at bounding box center [547, 15] width 39 height 18
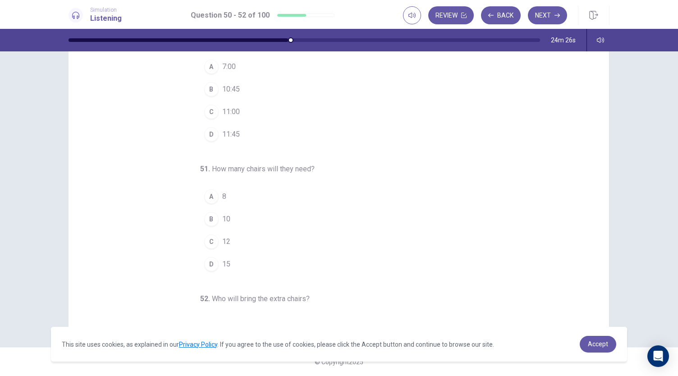
scroll to position [0, 0]
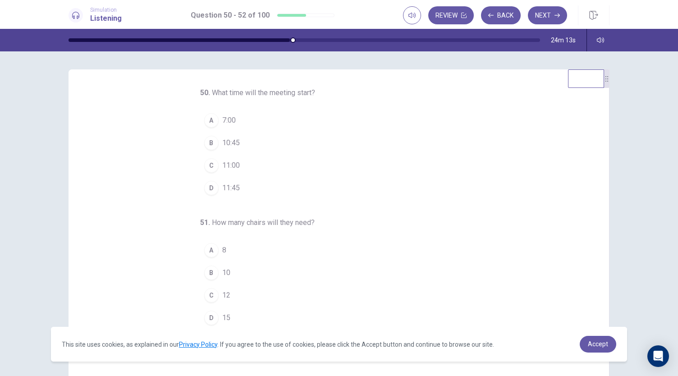
click at [206, 163] on div "C" at bounding box center [211, 165] width 14 height 14
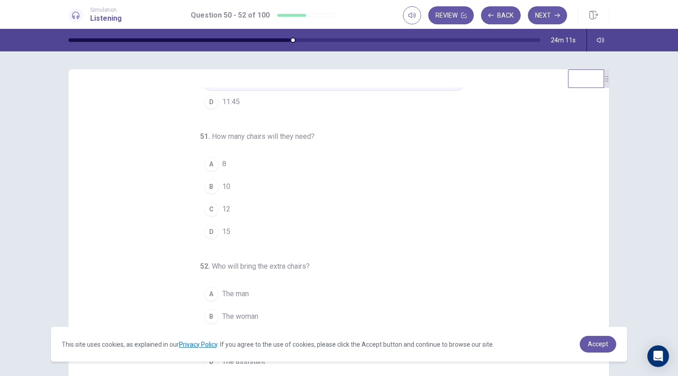
scroll to position [90, 0]
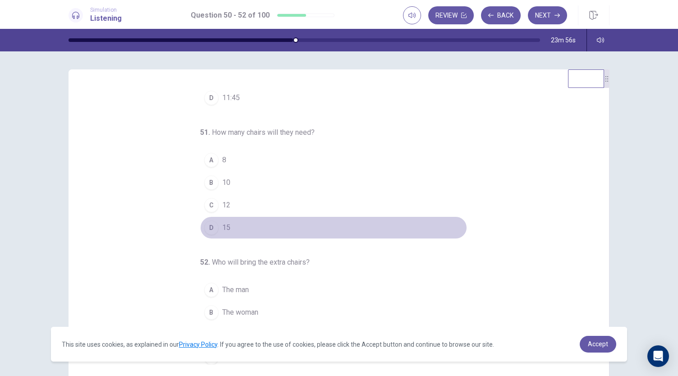
click at [236, 230] on button "D 15" at bounding box center [333, 227] width 267 height 23
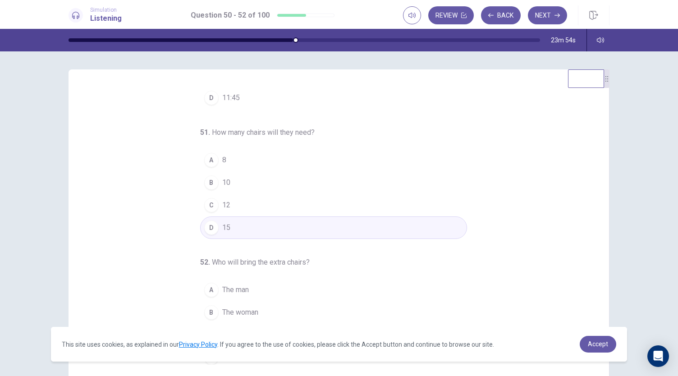
scroll to position [54, 0]
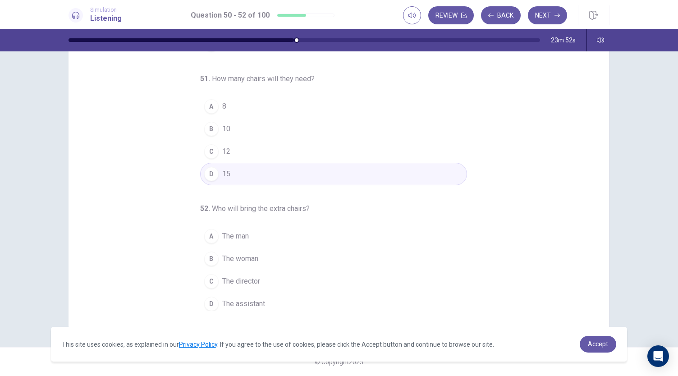
click at [237, 299] on span "The assistant" at bounding box center [243, 303] width 43 height 11
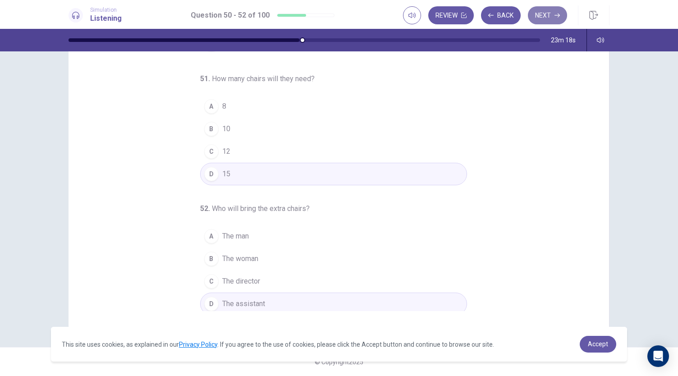
click at [551, 12] on button "Next" at bounding box center [547, 15] width 39 height 18
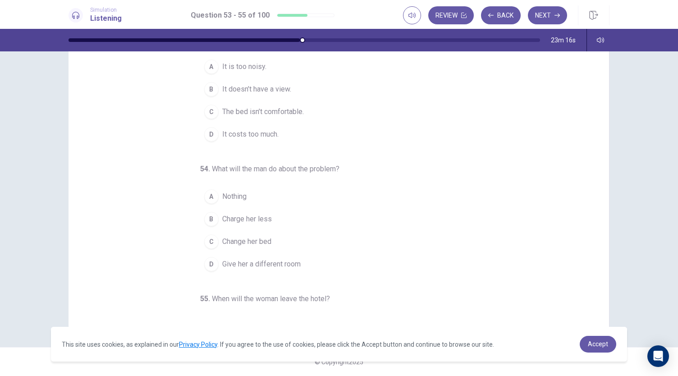
scroll to position [0, 0]
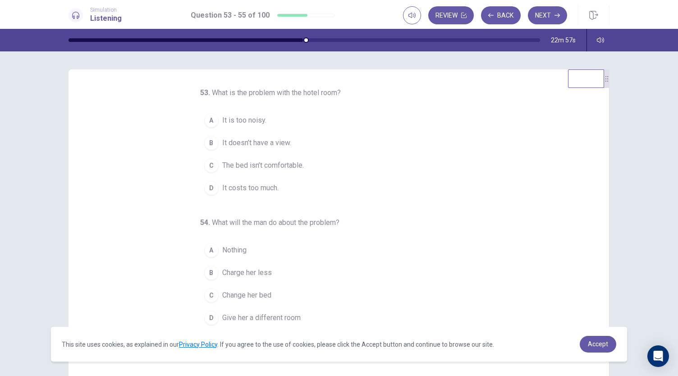
click at [287, 149] on button "B It doesn’t have a view." at bounding box center [333, 143] width 267 height 23
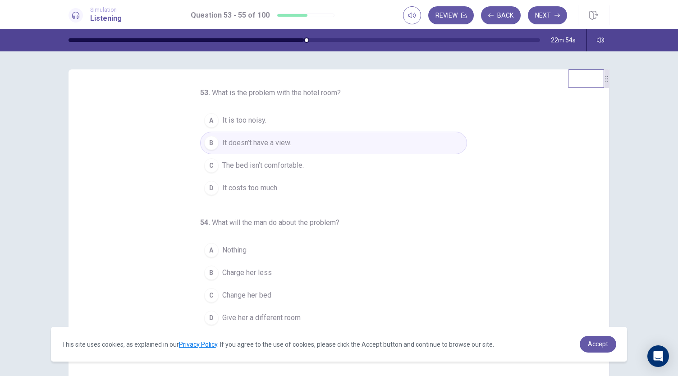
click at [251, 123] on span "It is too noisy." at bounding box center [244, 120] width 44 height 11
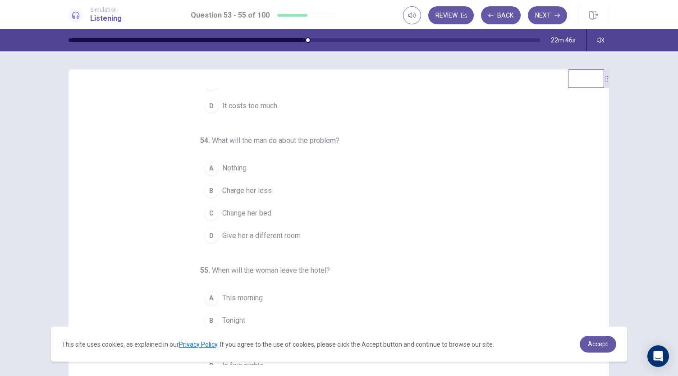
scroll to position [90, 0]
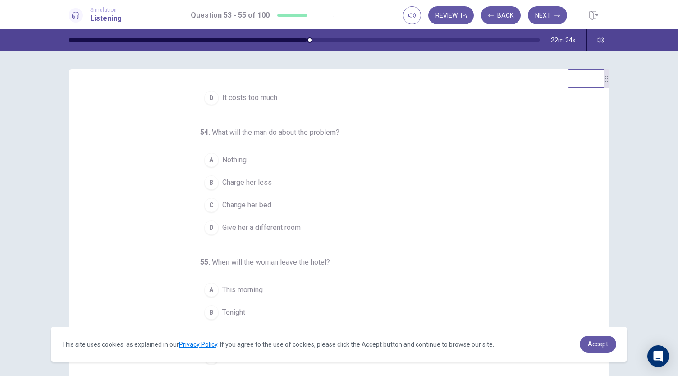
click at [248, 183] on span "Charge her less" at bounding box center [247, 182] width 50 height 11
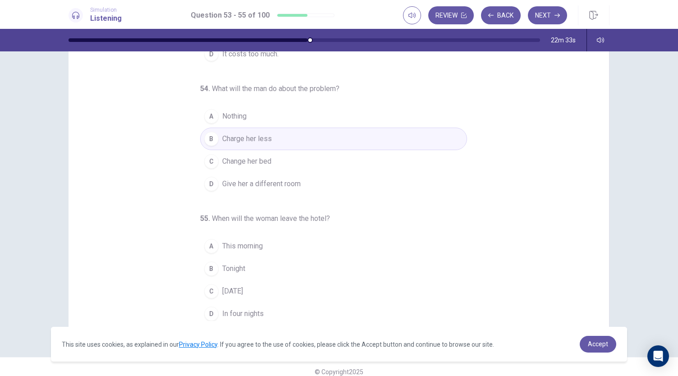
scroll to position [54, 0]
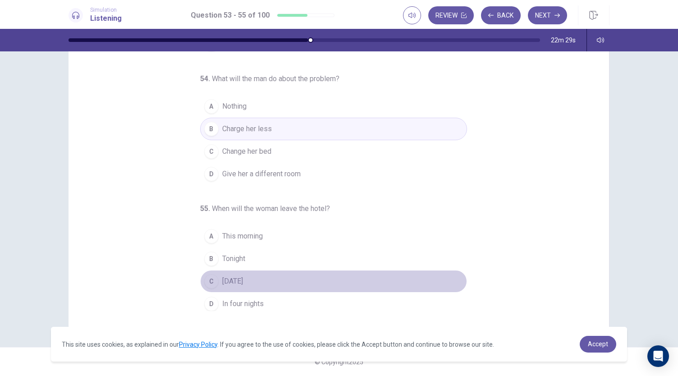
click at [243, 282] on span "Tomorrow" at bounding box center [232, 281] width 21 height 11
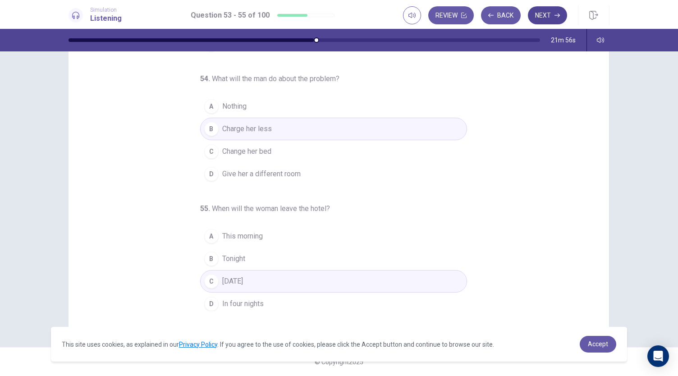
click at [549, 17] on button "Next" at bounding box center [547, 15] width 39 height 18
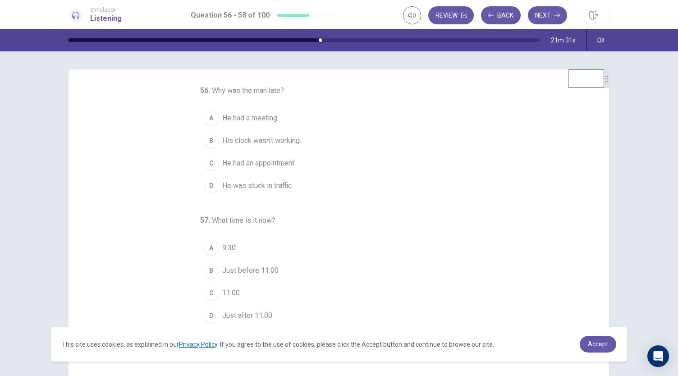
scroll to position [2, 0]
click at [270, 139] on span "His clock wasn’t working." at bounding box center [261, 141] width 79 height 11
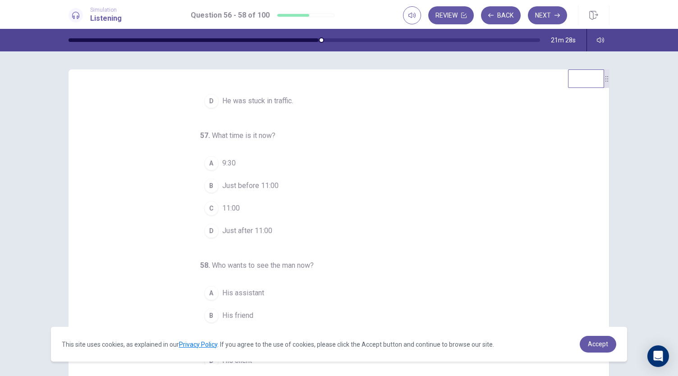
scroll to position [88, 0]
click at [248, 182] on span "Just before 11:00" at bounding box center [250, 184] width 56 height 11
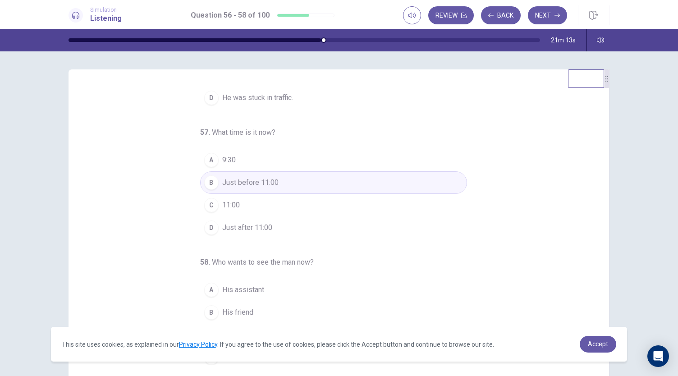
scroll to position [54, 0]
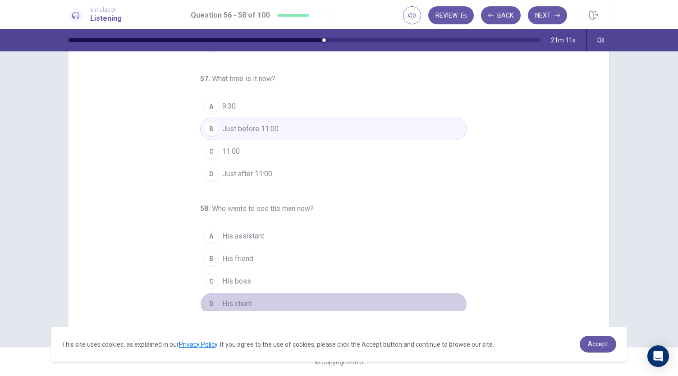
click at [233, 305] on button "D His client" at bounding box center [333, 303] width 267 height 23
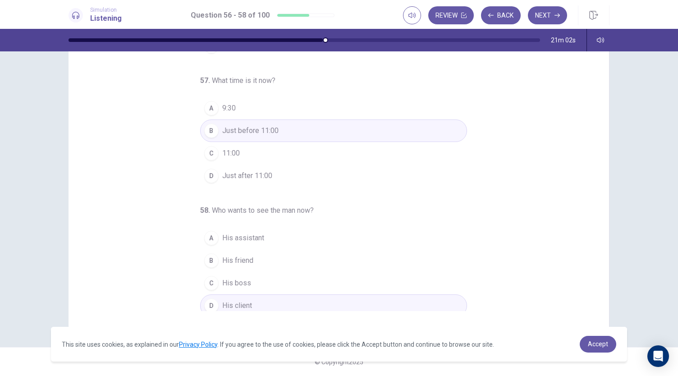
scroll to position [89, 0]
click at [552, 15] on button "Next" at bounding box center [547, 15] width 39 height 18
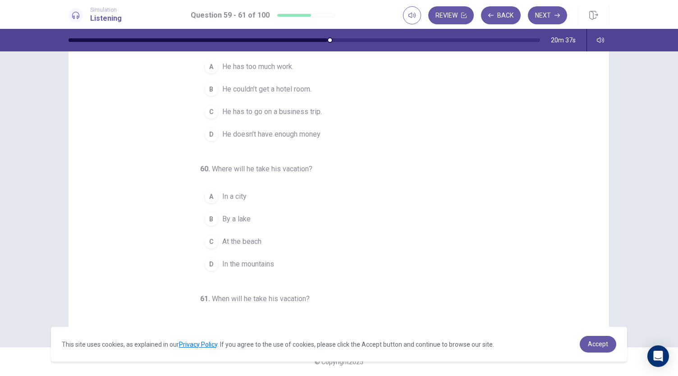
scroll to position [0, 0]
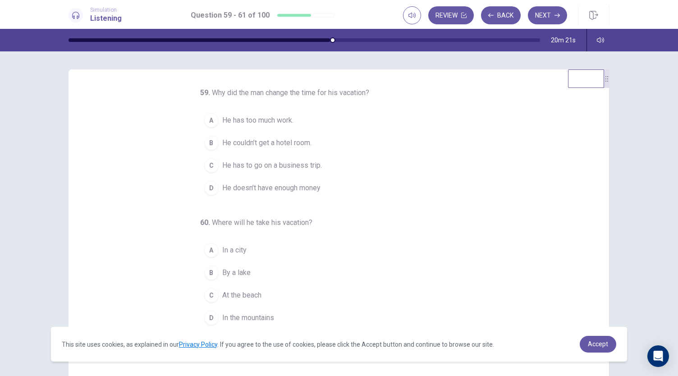
click at [301, 148] on span "He couldn’t get a hotel room." at bounding box center [266, 142] width 89 height 11
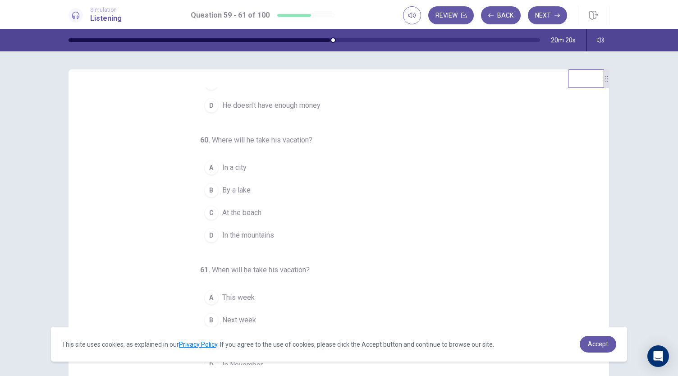
scroll to position [94, 0]
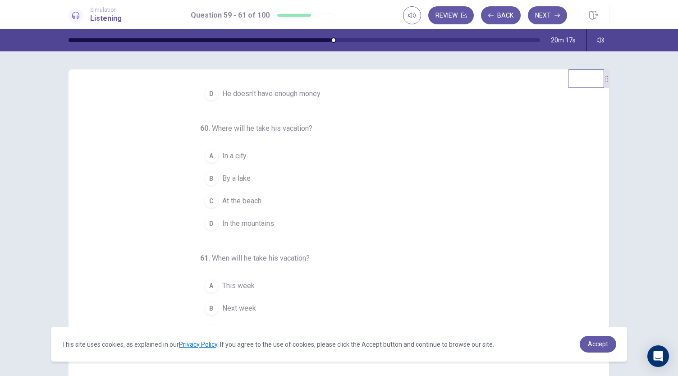
click at [278, 211] on button "C At the beach" at bounding box center [333, 201] width 267 height 23
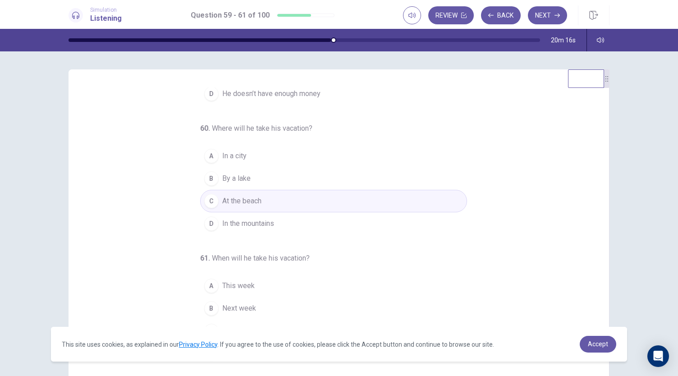
scroll to position [101, 0]
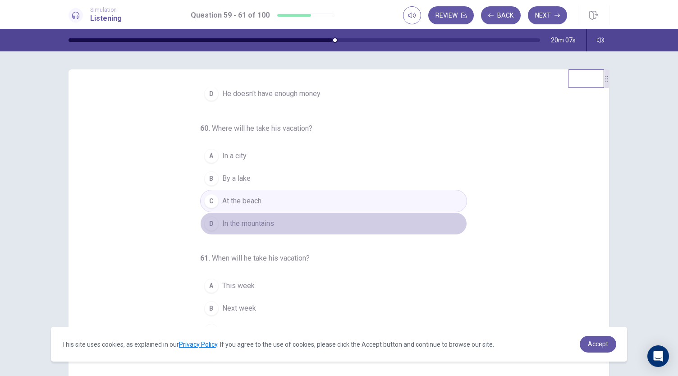
click at [310, 224] on button "D In the mountains" at bounding box center [333, 223] width 267 height 23
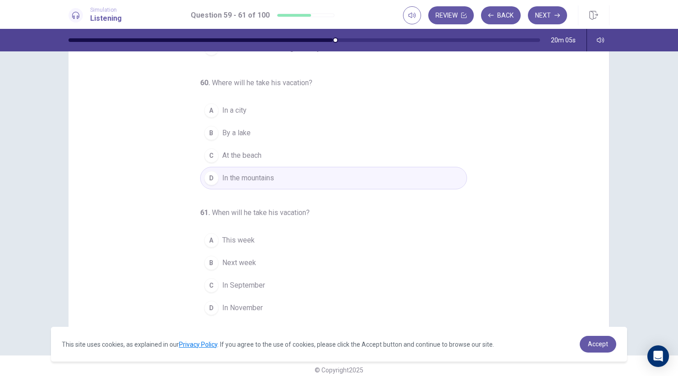
scroll to position [54, 0]
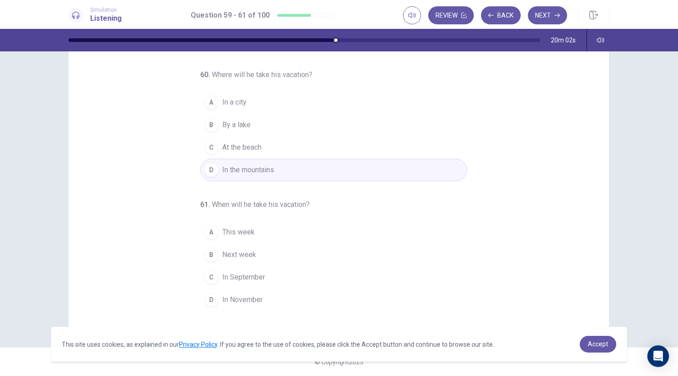
click at [237, 281] on span "In September" at bounding box center [243, 277] width 43 height 11
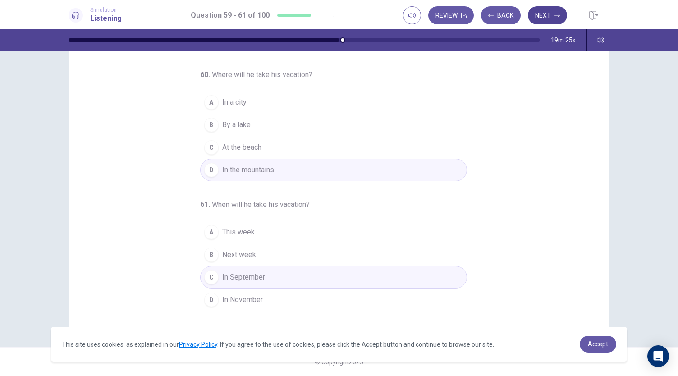
click at [549, 15] on button "Next" at bounding box center [547, 15] width 39 height 18
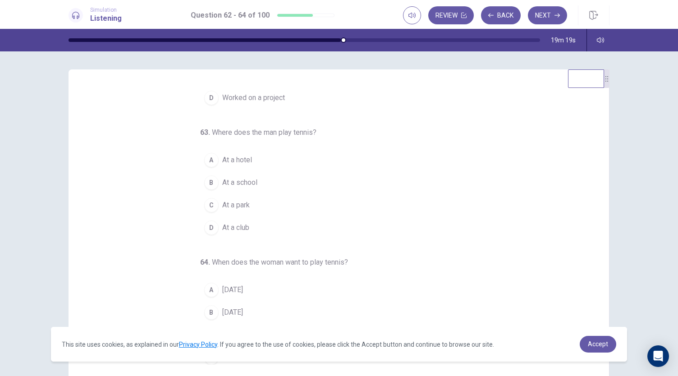
scroll to position [0, 0]
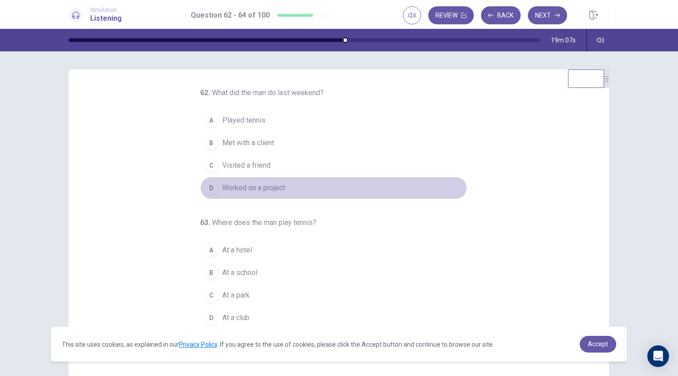
click at [242, 188] on span "Worked on a project" at bounding box center [253, 187] width 63 height 11
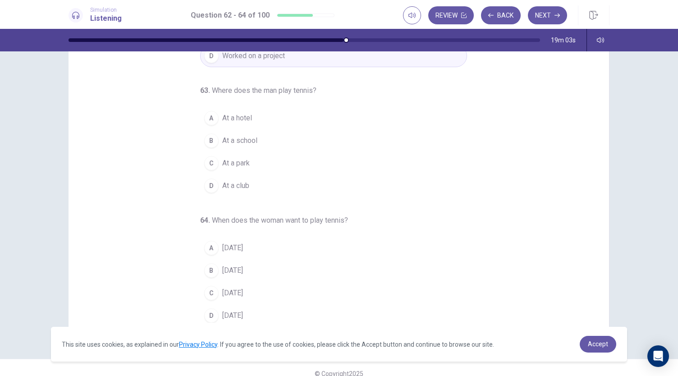
scroll to position [42, 0]
click at [222, 116] on span "At a hotel" at bounding box center [237, 117] width 30 height 11
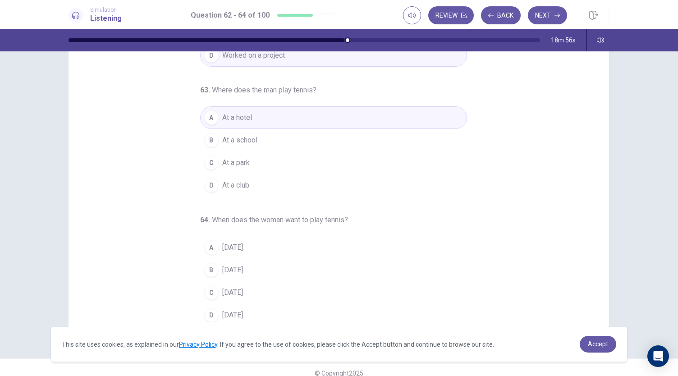
scroll to position [54, 0]
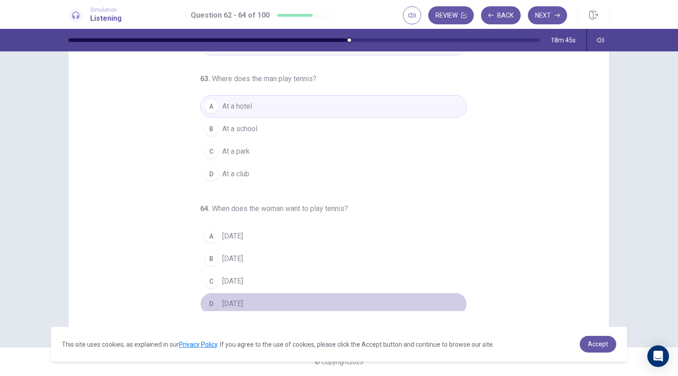
click at [231, 299] on span "Saturday" at bounding box center [232, 303] width 21 height 11
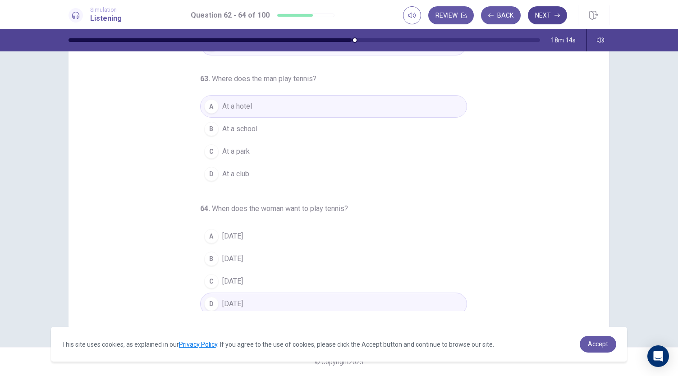
click at [546, 20] on button "Next" at bounding box center [547, 15] width 39 height 18
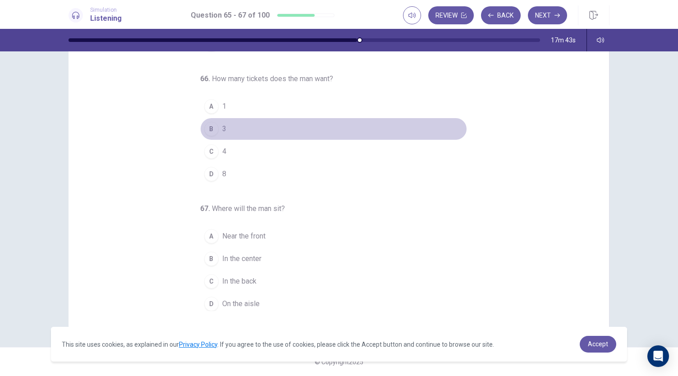
click at [214, 128] on div "B" at bounding box center [211, 129] width 14 height 14
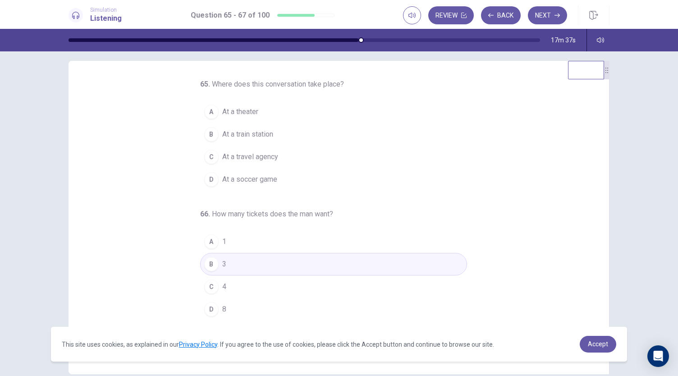
scroll to position [0, 0]
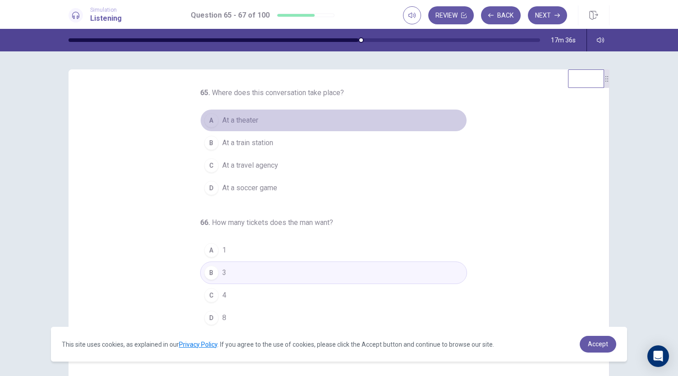
click at [256, 118] on button "A At a theater" at bounding box center [333, 120] width 267 height 23
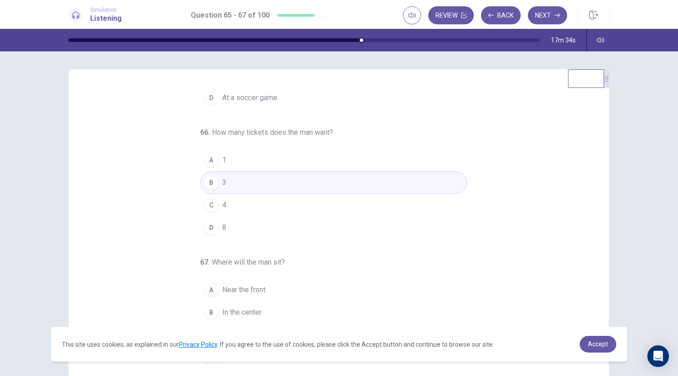
scroll to position [54, 0]
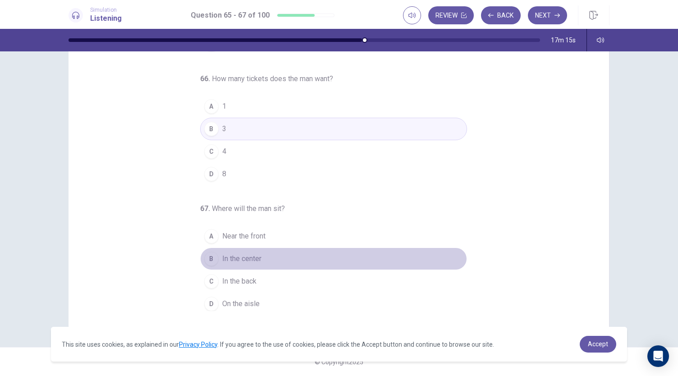
click at [261, 258] on button "B In the center" at bounding box center [333, 258] width 267 height 23
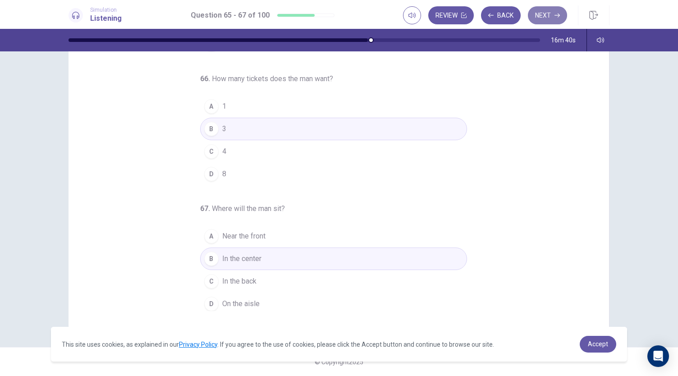
click at [548, 18] on button "Next" at bounding box center [547, 15] width 39 height 18
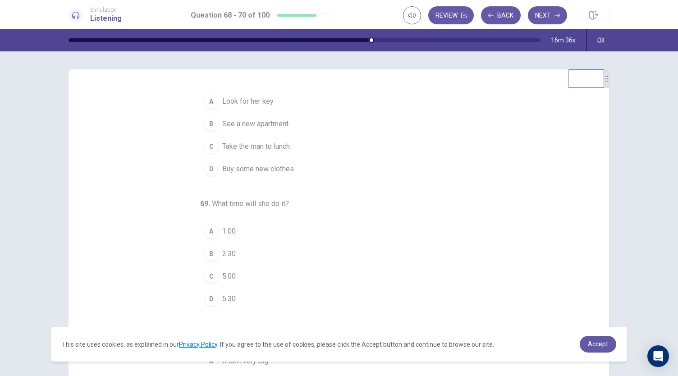
scroll to position [20, 0]
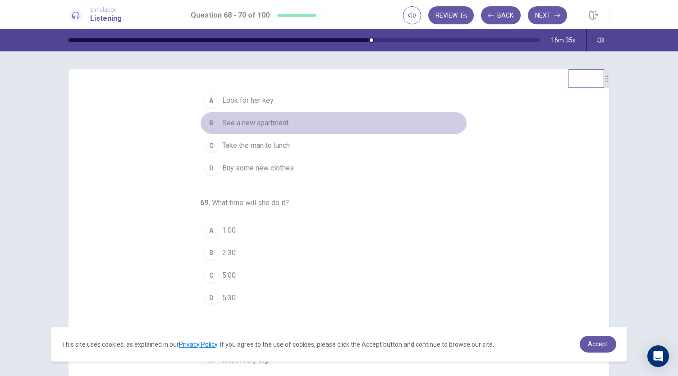
click at [262, 120] on span "See a new apartment" at bounding box center [255, 123] width 66 height 11
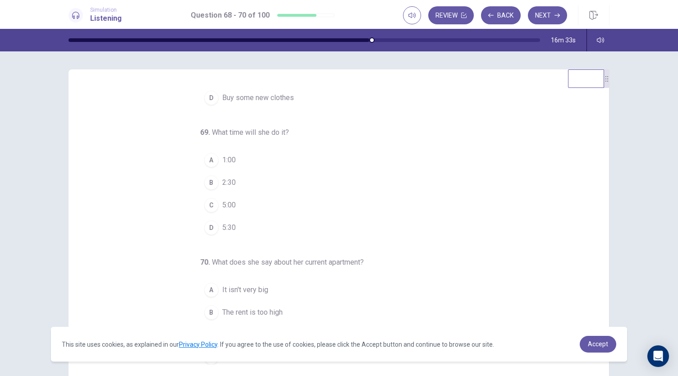
scroll to position [54, 0]
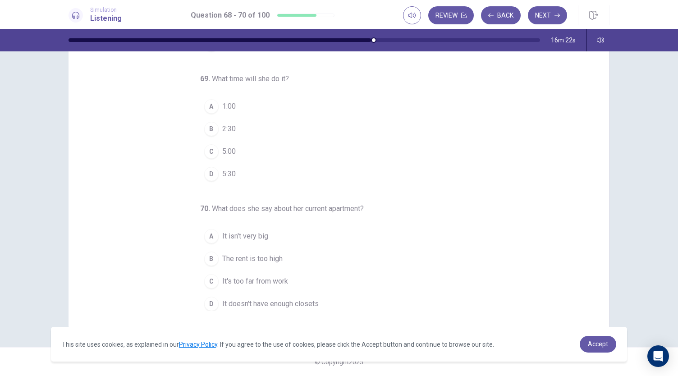
click at [250, 282] on span "It's too far from work" at bounding box center [255, 281] width 66 height 11
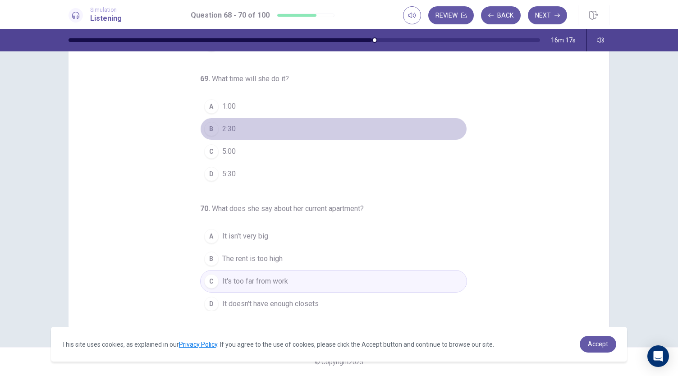
click at [234, 130] on button "B 2:30" at bounding box center [333, 129] width 267 height 23
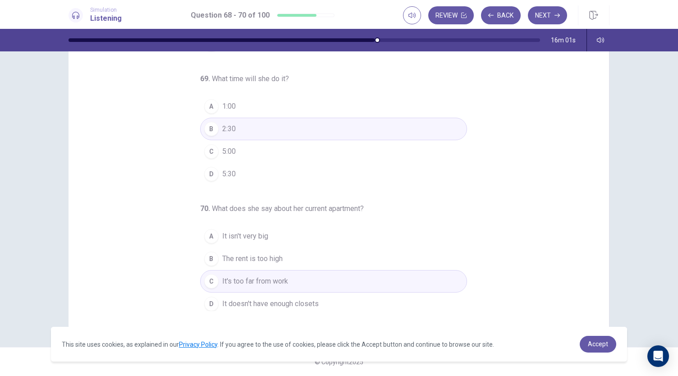
scroll to position [53, 0]
click at [547, 15] on button "Next" at bounding box center [547, 15] width 39 height 18
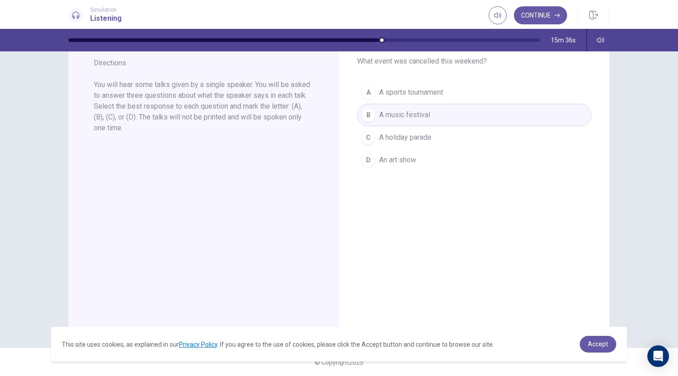
scroll to position [0, 0]
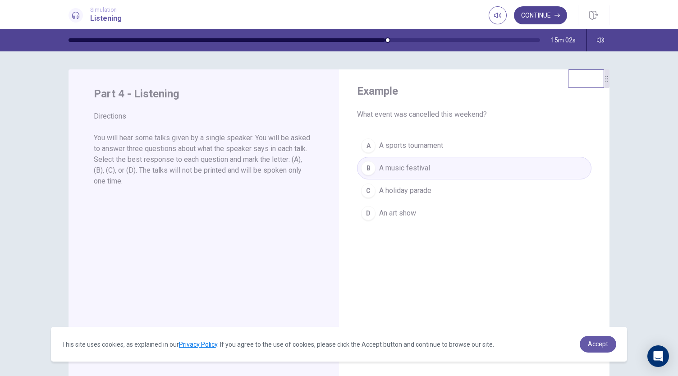
click at [527, 14] on button "Continue" at bounding box center [540, 15] width 53 height 18
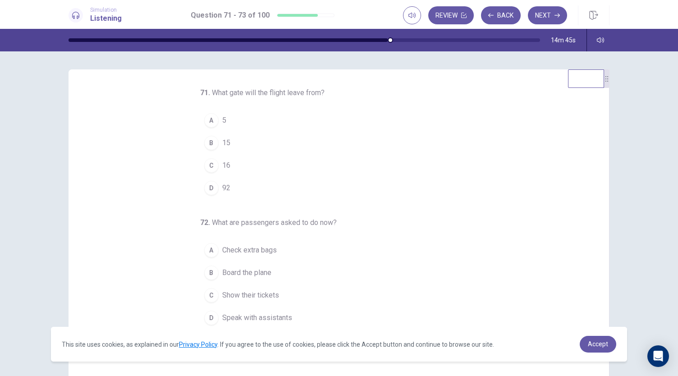
click at [209, 170] on div "C" at bounding box center [211, 165] width 14 height 14
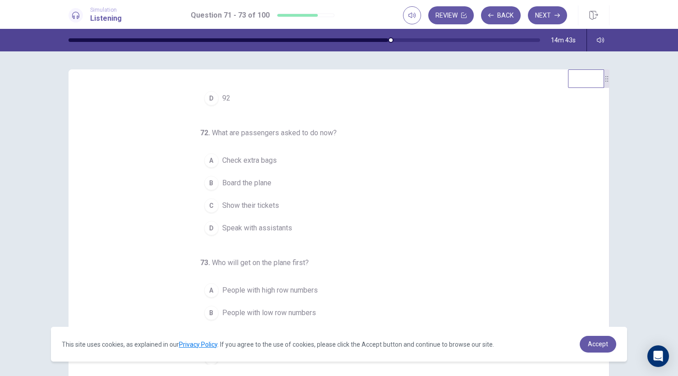
scroll to position [90, 0]
click at [266, 203] on span "Show their tickets" at bounding box center [250, 205] width 57 height 11
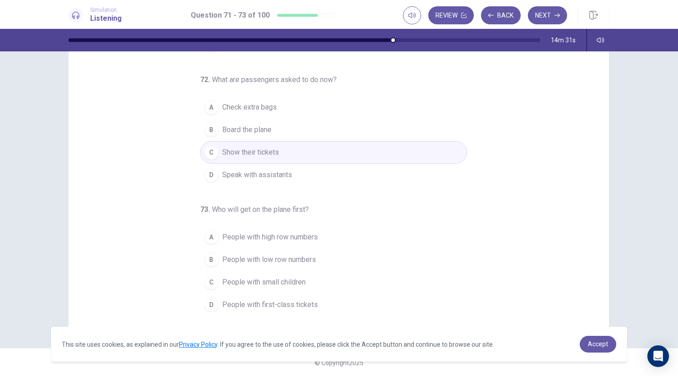
scroll to position [54, 0]
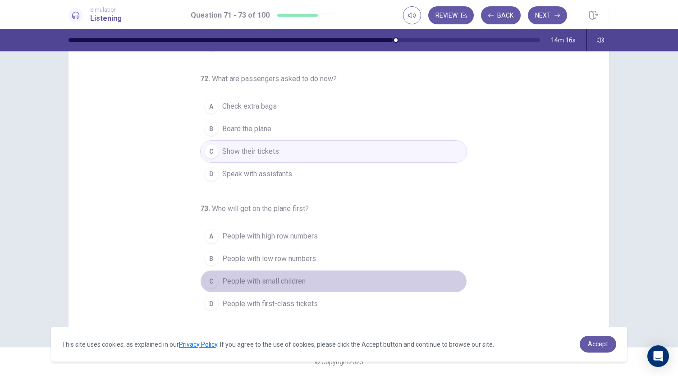
click at [263, 276] on span "People with small children" at bounding box center [263, 281] width 83 height 11
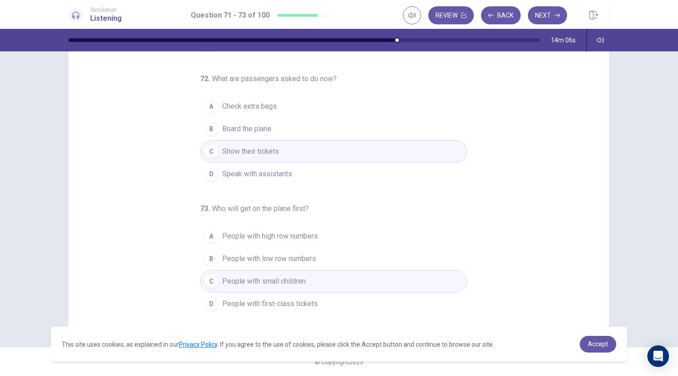
click at [246, 102] on span "Check extra bags" at bounding box center [249, 106] width 55 height 11
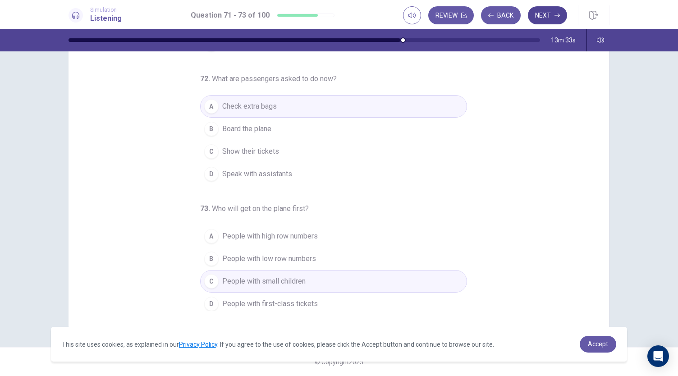
click at [546, 11] on button "Next" at bounding box center [547, 15] width 39 height 18
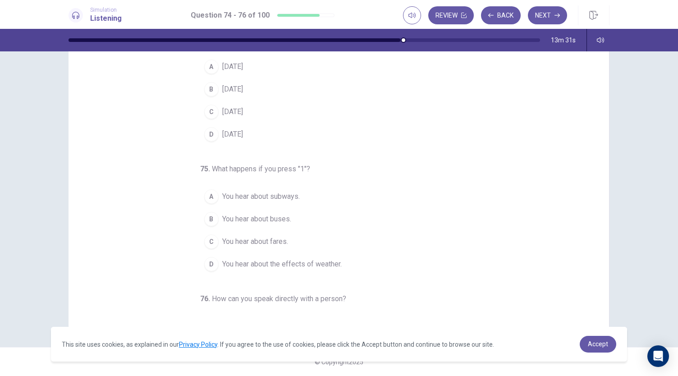
scroll to position [0, 0]
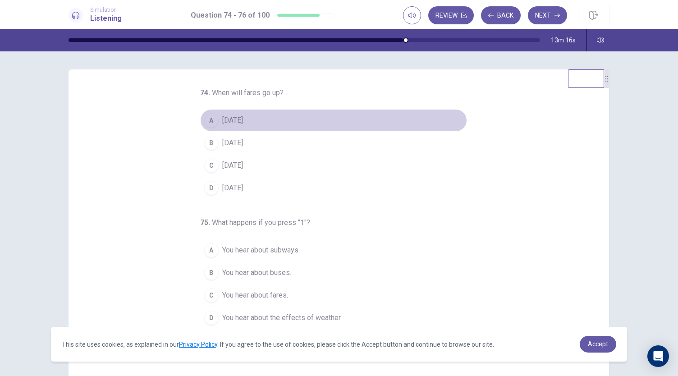
click at [243, 121] on span "September 1" at bounding box center [232, 120] width 21 height 11
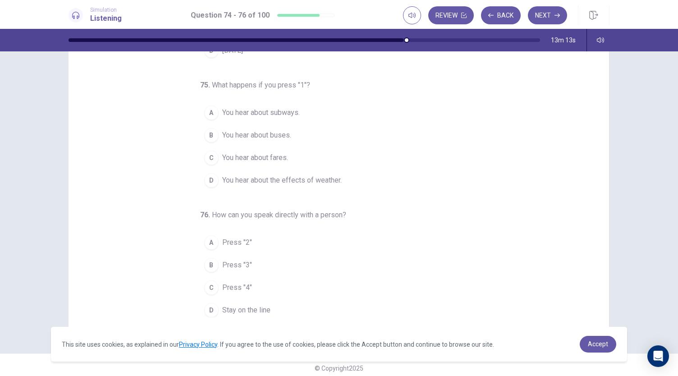
scroll to position [48, 0]
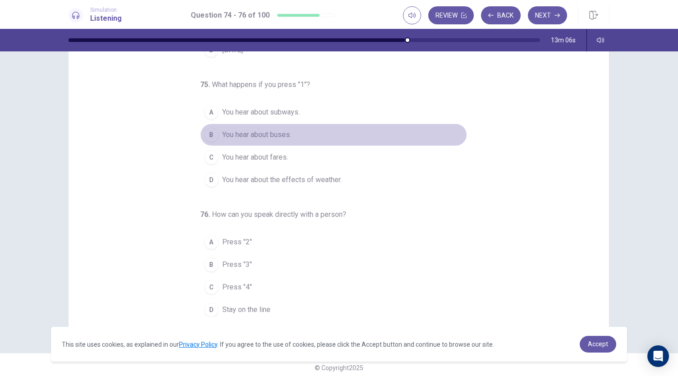
click at [275, 132] on span "You hear about buses." at bounding box center [256, 134] width 69 height 11
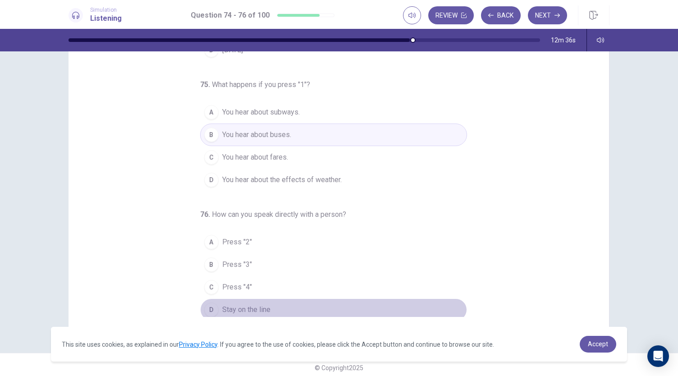
click at [252, 309] on span "Stay on the line" at bounding box center [246, 309] width 48 height 11
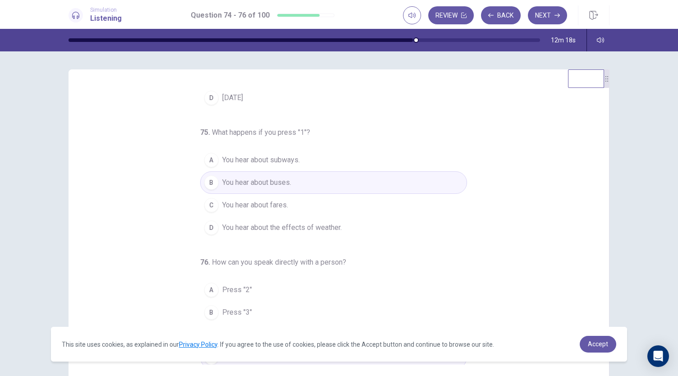
scroll to position [54, 0]
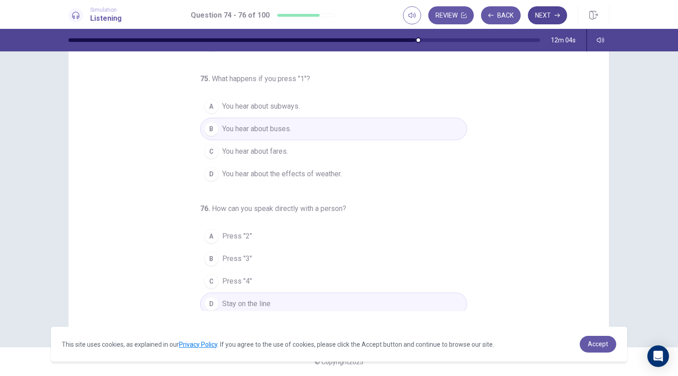
click at [552, 18] on button "Next" at bounding box center [547, 15] width 39 height 18
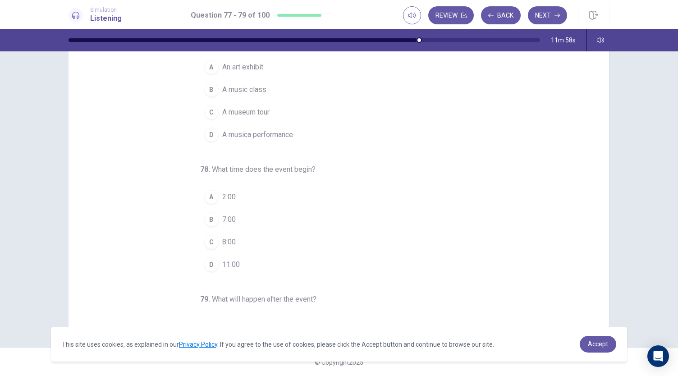
scroll to position [0, 0]
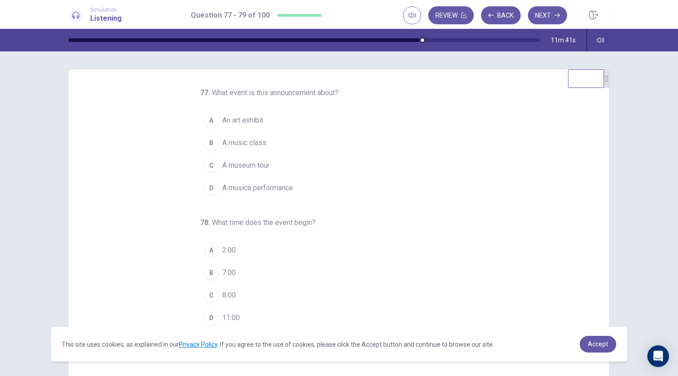
click at [271, 189] on span "A musica performance" at bounding box center [257, 187] width 71 height 11
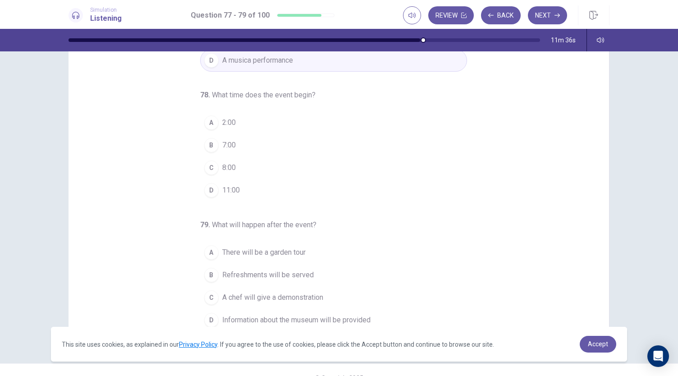
scroll to position [38, 0]
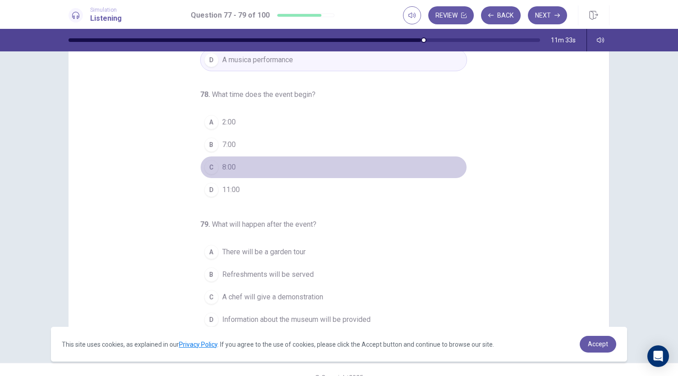
click at [225, 166] on span "8:00" at bounding box center [229, 167] width 14 height 11
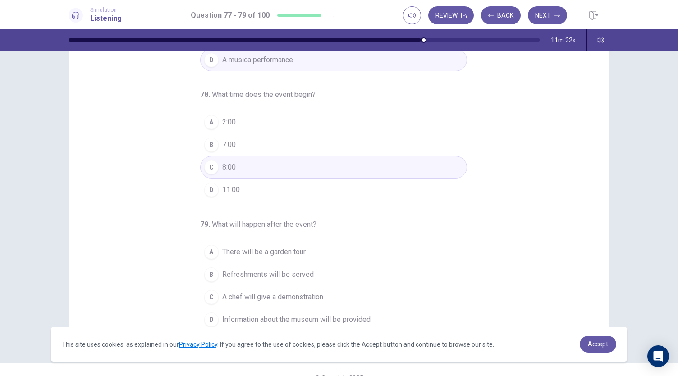
scroll to position [54, 0]
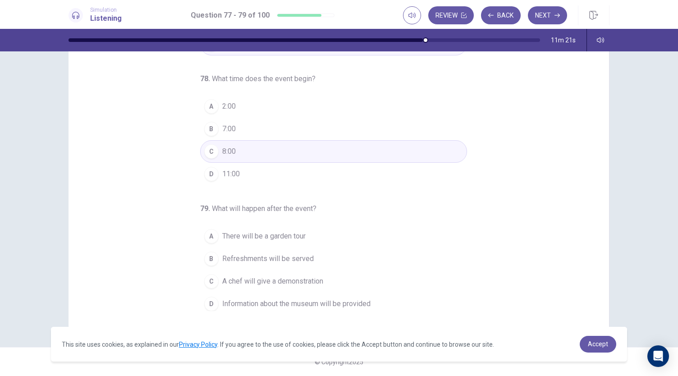
click at [275, 253] on span "Refreshments will be served" at bounding box center [267, 258] width 91 height 11
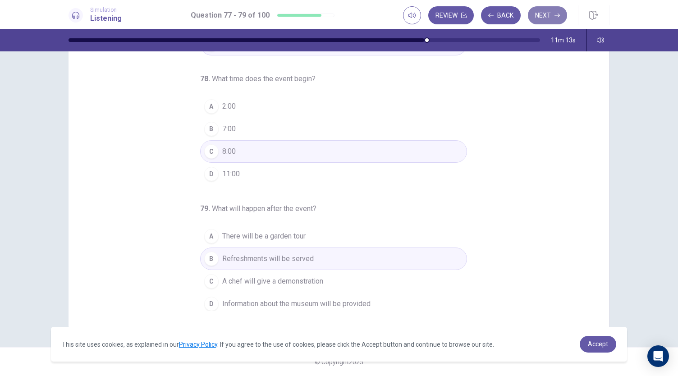
click at [544, 15] on button "Next" at bounding box center [547, 15] width 39 height 18
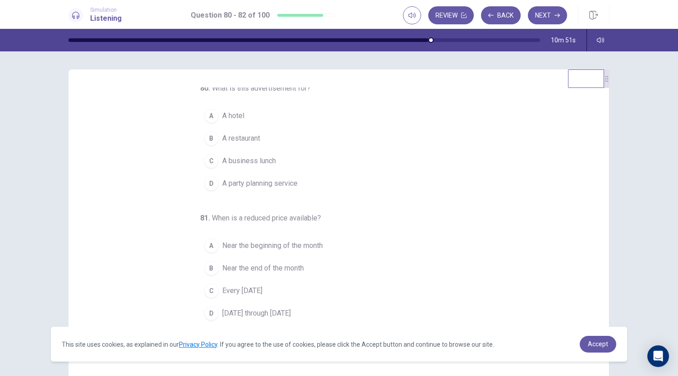
scroll to position [0, 0]
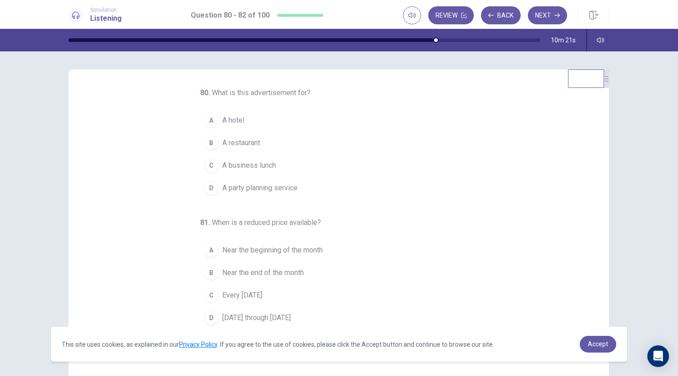
click at [232, 119] on span "A hotel" at bounding box center [233, 120] width 22 height 11
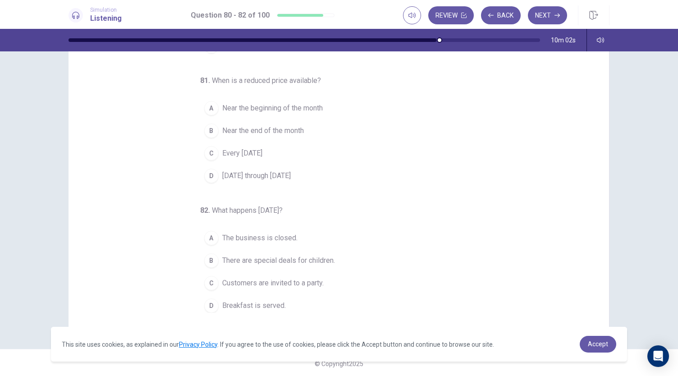
scroll to position [52, 0]
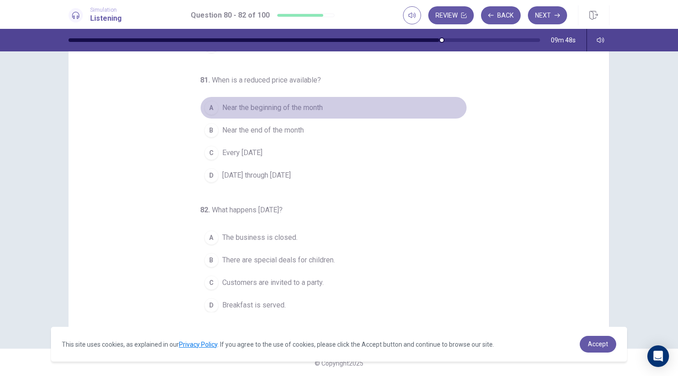
click at [279, 110] on span "Near the beginning of the month" at bounding box center [272, 107] width 100 height 11
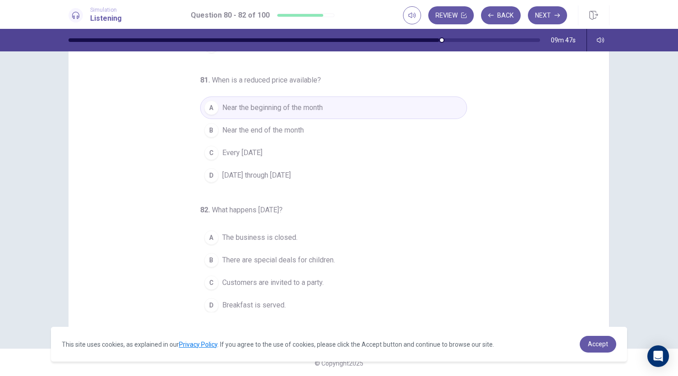
scroll to position [54, 0]
click at [297, 258] on span "There are special deals for children." at bounding box center [278, 258] width 113 height 11
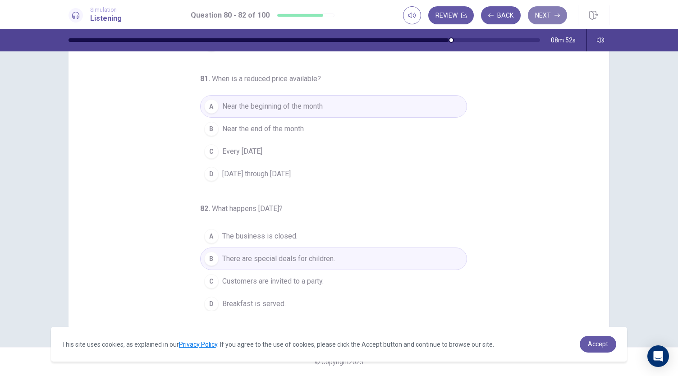
click at [549, 18] on button "Next" at bounding box center [547, 15] width 39 height 18
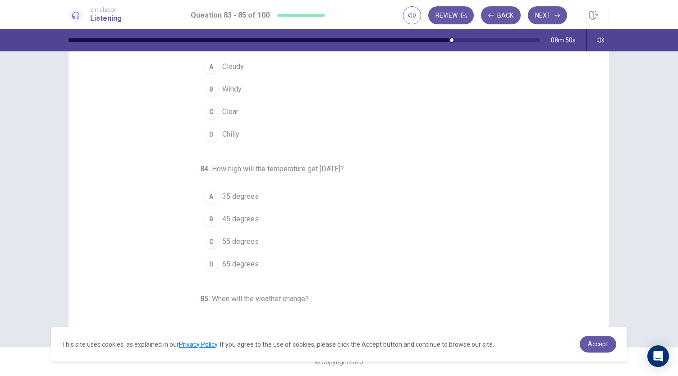
scroll to position [0, 0]
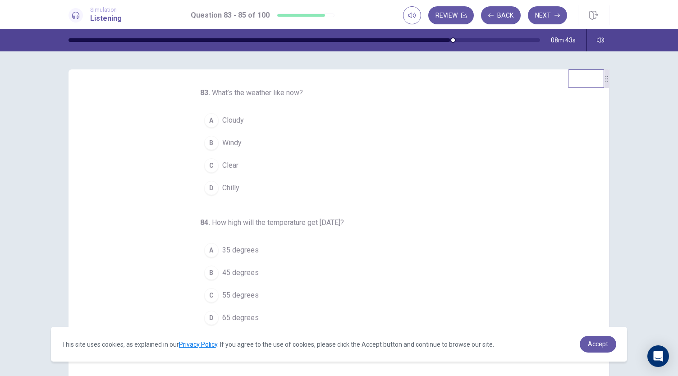
click at [235, 160] on button "C Clear" at bounding box center [333, 165] width 267 height 23
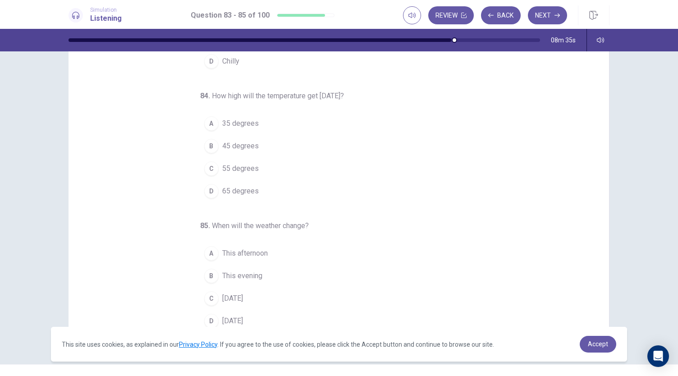
scroll to position [37, 0]
click at [244, 164] on span "55 degrees" at bounding box center [240, 168] width 36 height 11
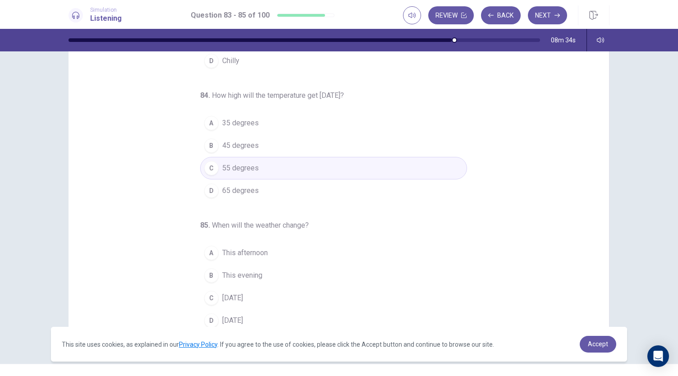
scroll to position [54, 0]
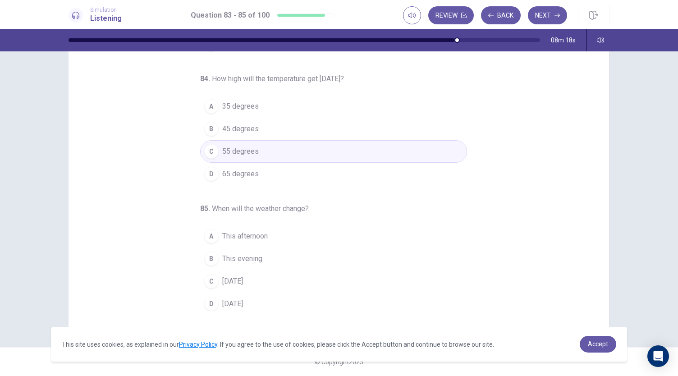
click at [254, 254] on span "This evening" at bounding box center [242, 258] width 40 height 11
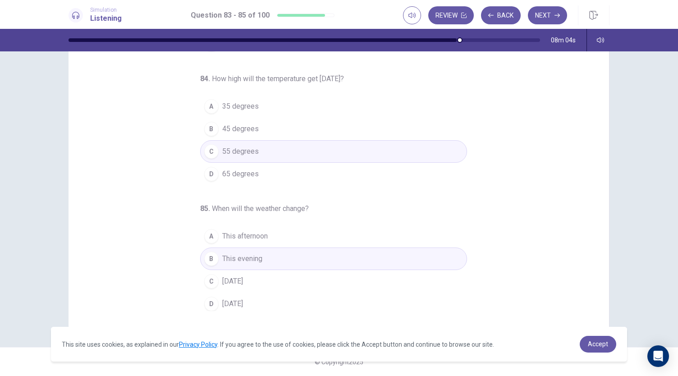
scroll to position [53, 0]
click at [551, 15] on button "Next" at bounding box center [547, 15] width 39 height 18
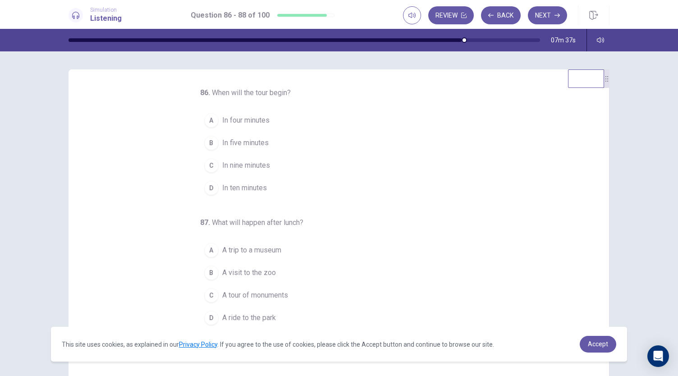
scroll to position [0, 0]
click at [251, 189] on span "In ten minutes" at bounding box center [244, 187] width 45 height 11
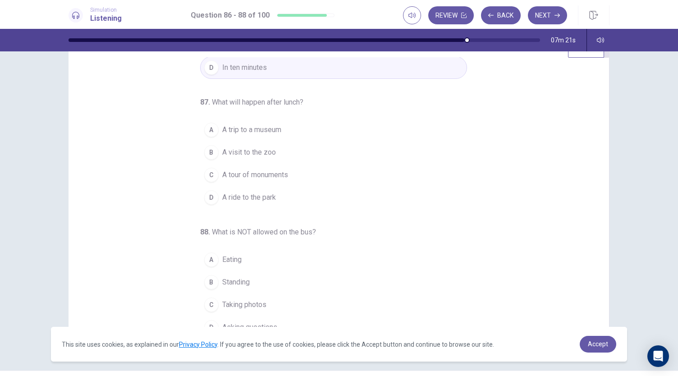
scroll to position [32, 0]
click at [252, 124] on span "A trip to a museum" at bounding box center [251, 128] width 59 height 11
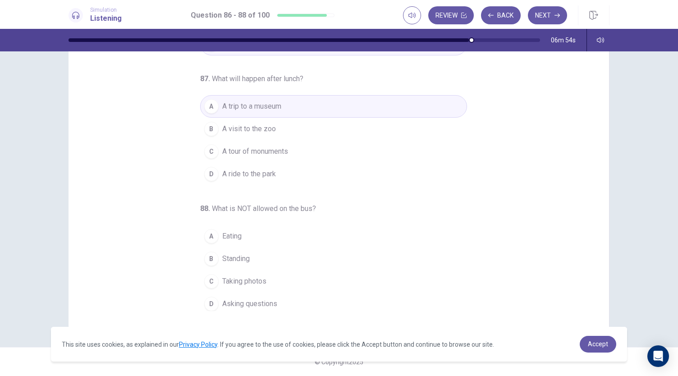
click at [254, 256] on button "B Standing" at bounding box center [333, 258] width 267 height 23
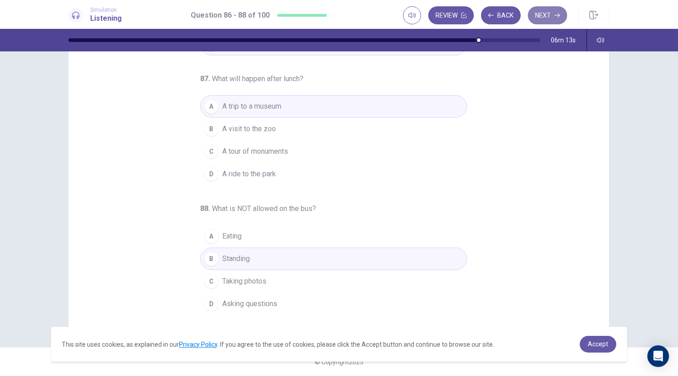
click at [544, 17] on button "Next" at bounding box center [547, 15] width 39 height 18
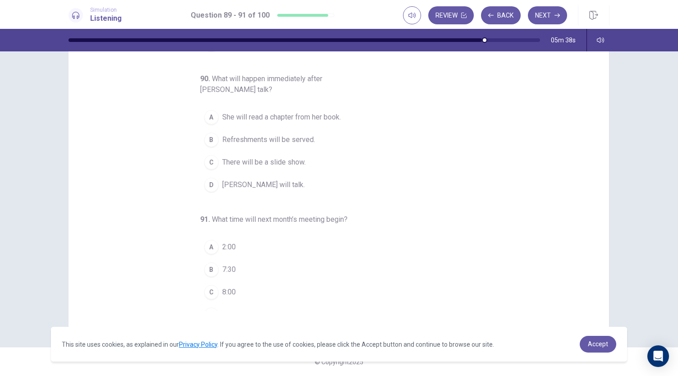
click at [293, 142] on span "Refreshments will be served." at bounding box center [268, 139] width 93 height 11
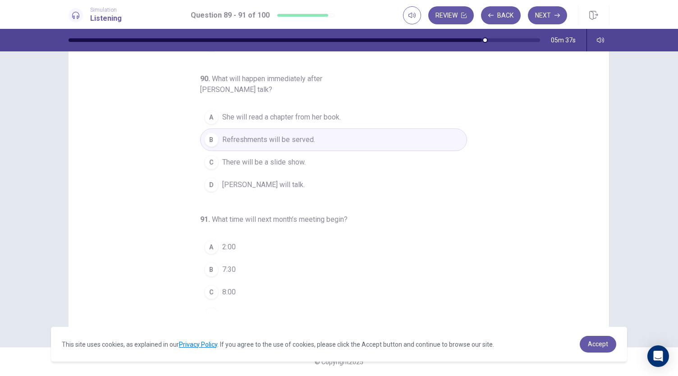
scroll to position [101, 0]
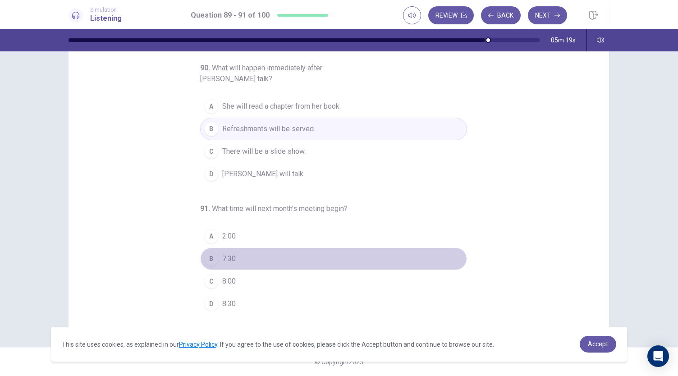
click at [256, 252] on button "B 7:30" at bounding box center [333, 258] width 267 height 23
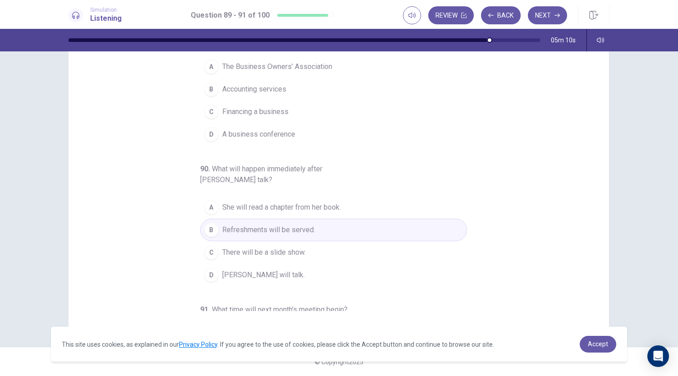
scroll to position [0, 0]
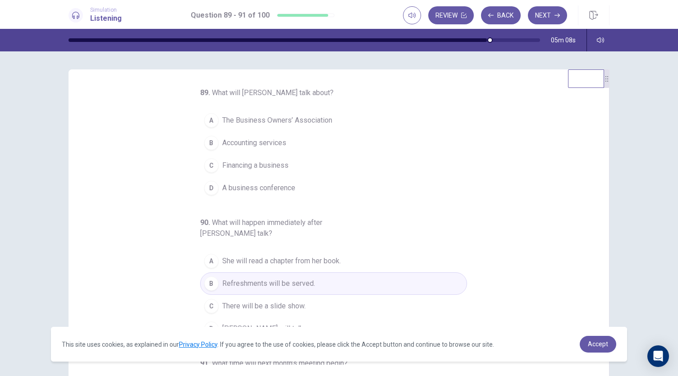
click at [301, 116] on span "The Business Owners’ Association" at bounding box center [277, 120] width 110 height 11
click at [277, 155] on button "C Financing a business" at bounding box center [333, 165] width 267 height 23
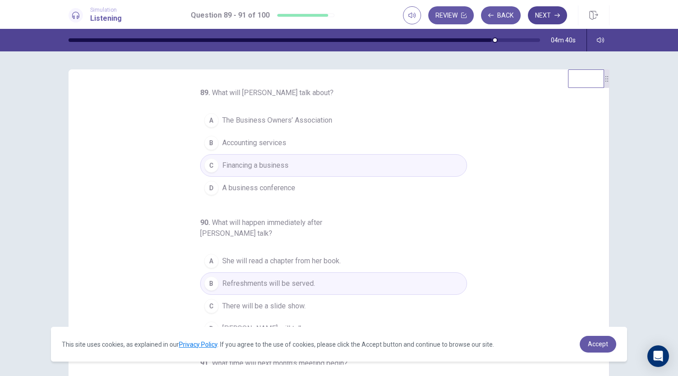
click at [549, 17] on button "Next" at bounding box center [547, 15] width 39 height 18
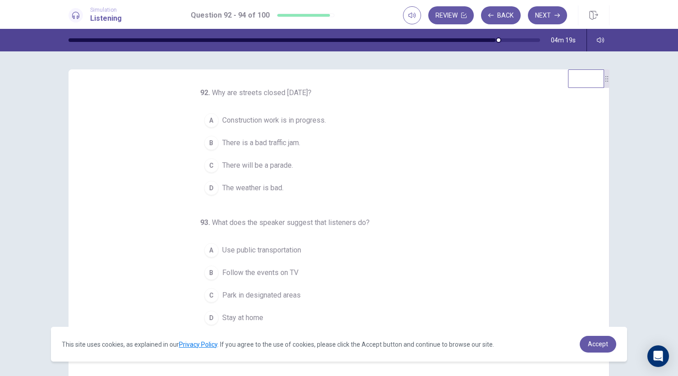
click at [279, 163] on span "There will be a parade." at bounding box center [257, 165] width 71 height 11
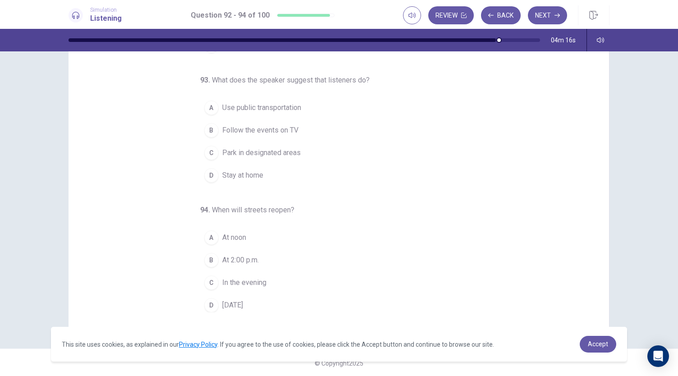
scroll to position [54, 0]
click at [255, 109] on span "Use public transportation" at bounding box center [261, 106] width 79 height 11
click at [240, 298] on span "Tomorrow" at bounding box center [232, 303] width 21 height 11
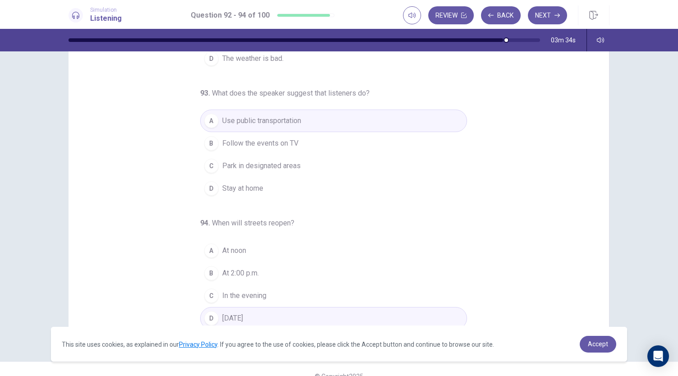
scroll to position [39, 0]
click at [550, 13] on button "Next" at bounding box center [547, 15] width 39 height 18
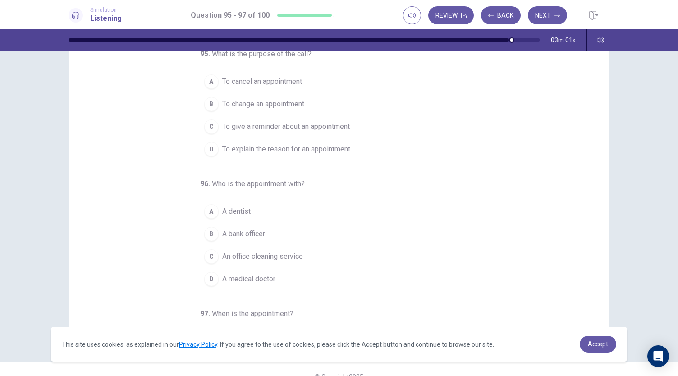
scroll to position [0, 0]
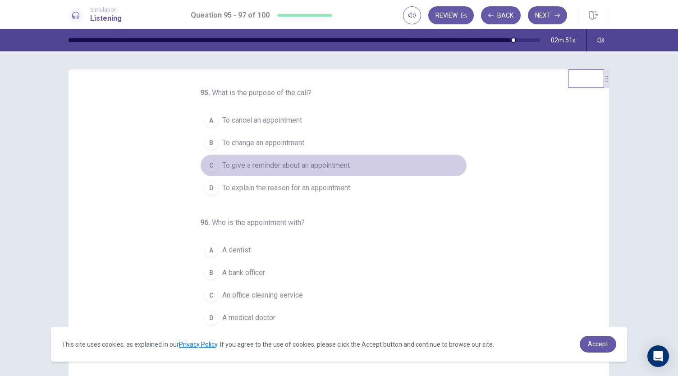
click at [316, 162] on span "To give a reminder about an appointment" at bounding box center [286, 165] width 128 height 11
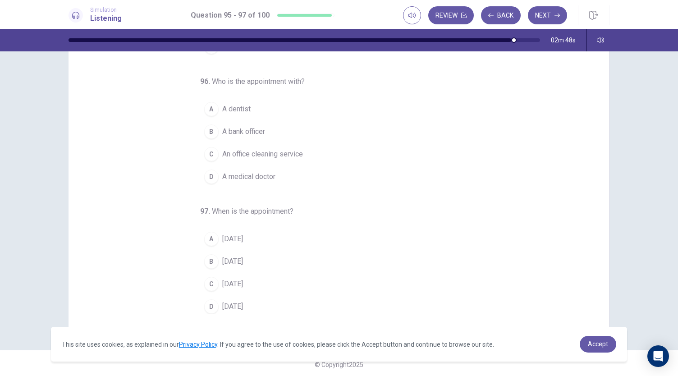
scroll to position [54, 0]
click at [254, 108] on button "A A dentist" at bounding box center [333, 106] width 267 height 23
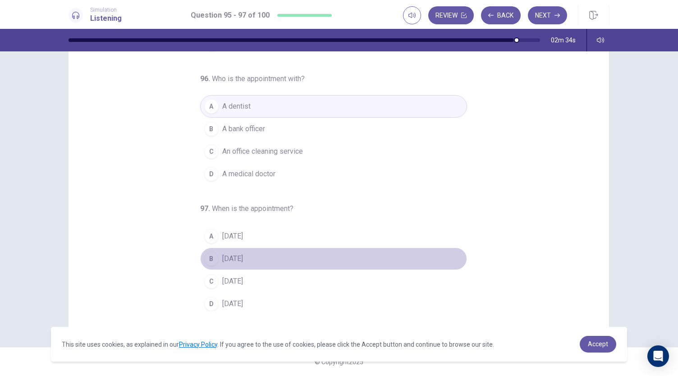
click at [233, 257] on span "Monday" at bounding box center [232, 258] width 21 height 11
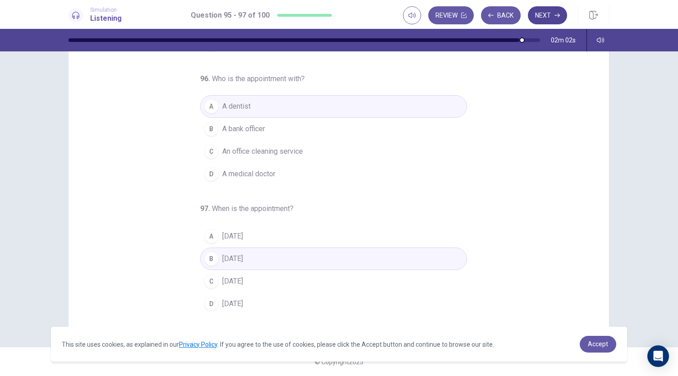
click at [541, 22] on button "Next" at bounding box center [547, 15] width 39 height 18
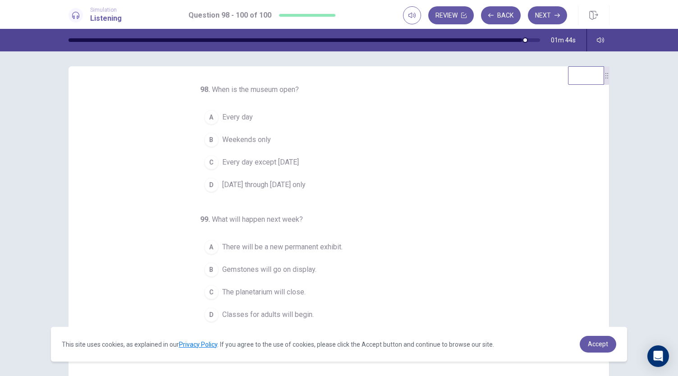
scroll to position [0, 0]
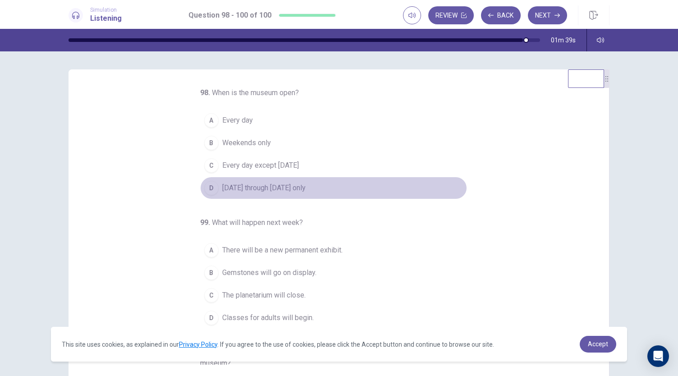
click at [252, 187] on span "Monday through Friday only" at bounding box center [263, 187] width 83 height 11
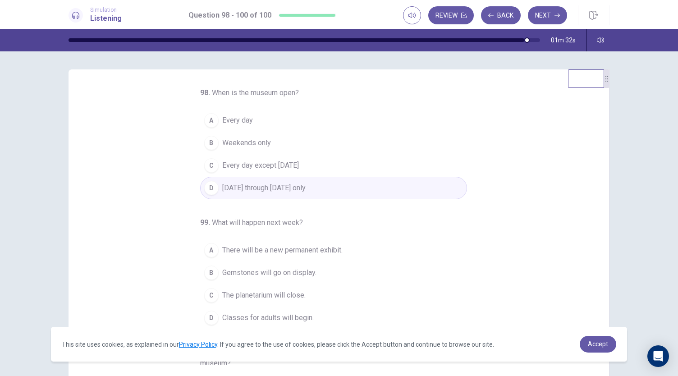
click at [294, 171] on button "C Every day except Sunday" at bounding box center [333, 165] width 267 height 23
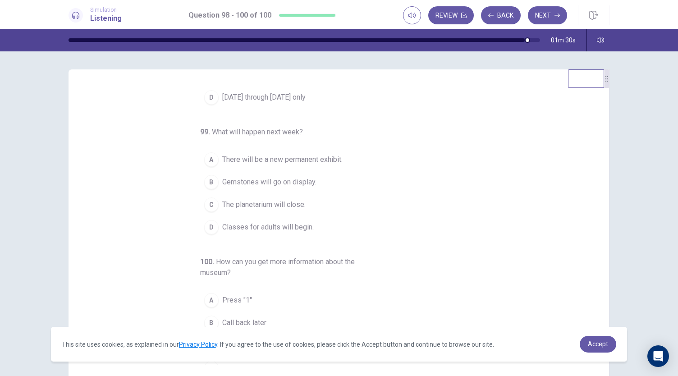
scroll to position [100, 0]
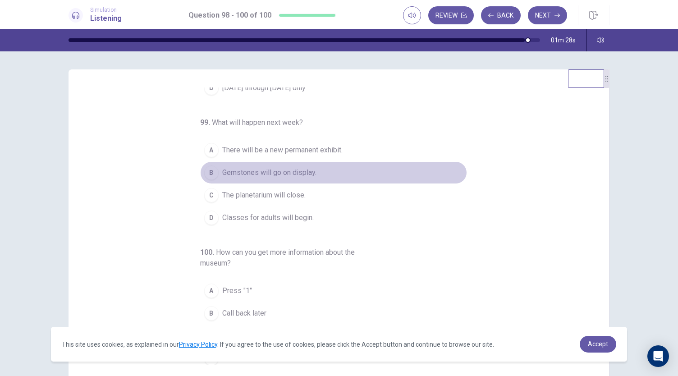
click at [300, 173] on span "Gemstones will go on display." at bounding box center [269, 172] width 94 height 11
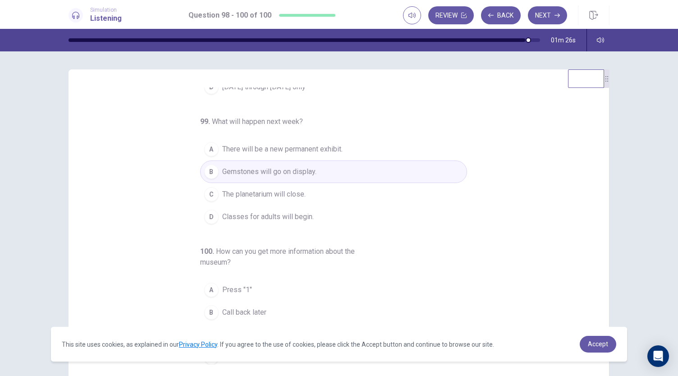
scroll to position [54, 0]
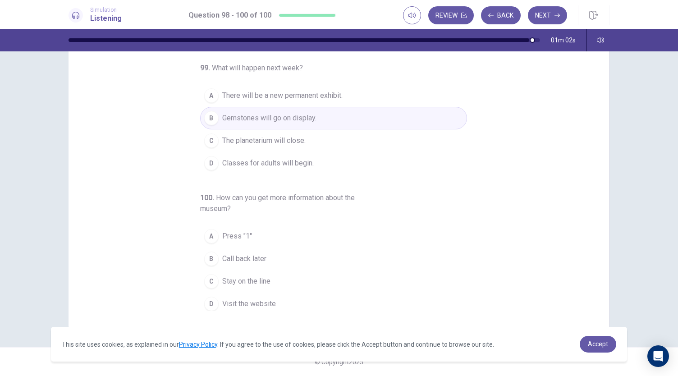
click at [209, 274] on div "C" at bounding box center [211, 281] width 14 height 14
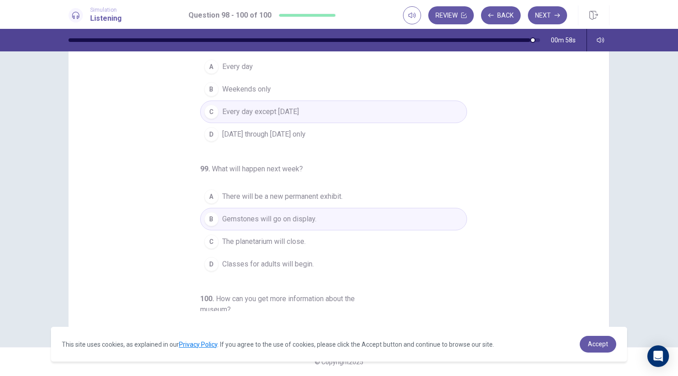
scroll to position [0, 0]
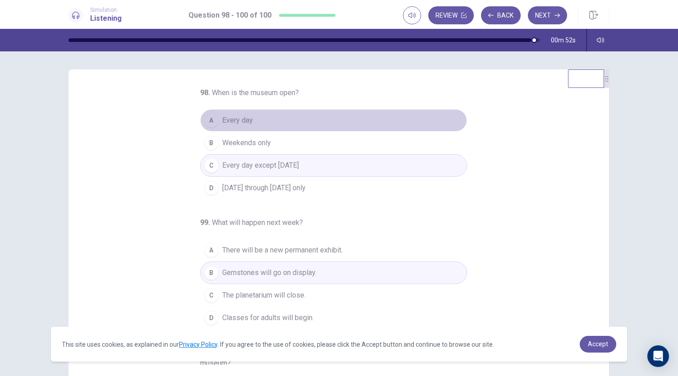
click at [236, 125] on span "Every day" at bounding box center [237, 120] width 31 height 11
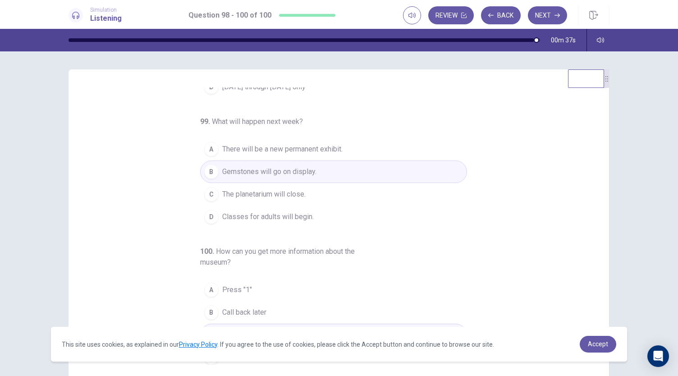
scroll to position [54, 0]
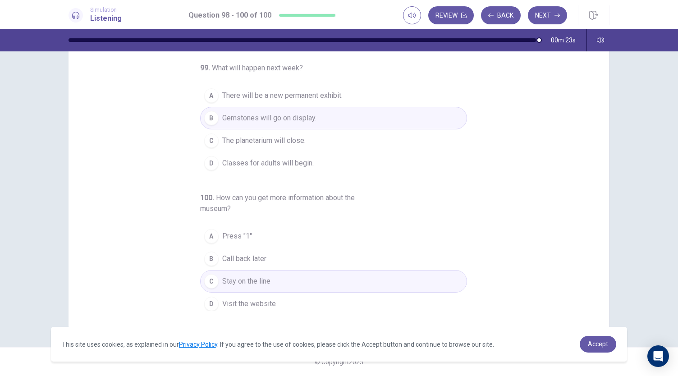
click at [253, 233] on button "A Press "1"" at bounding box center [333, 236] width 267 height 23
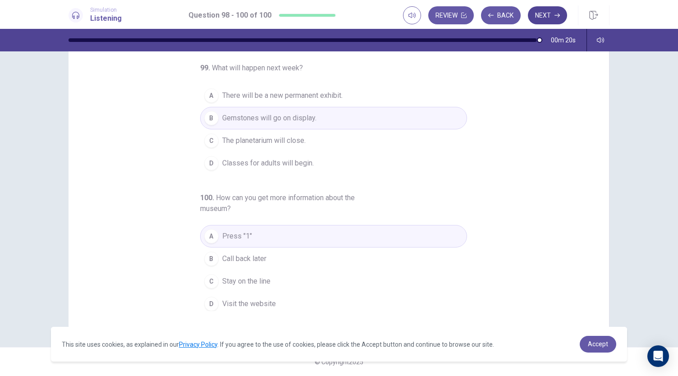
click at [547, 14] on button "Next" at bounding box center [547, 15] width 39 height 18
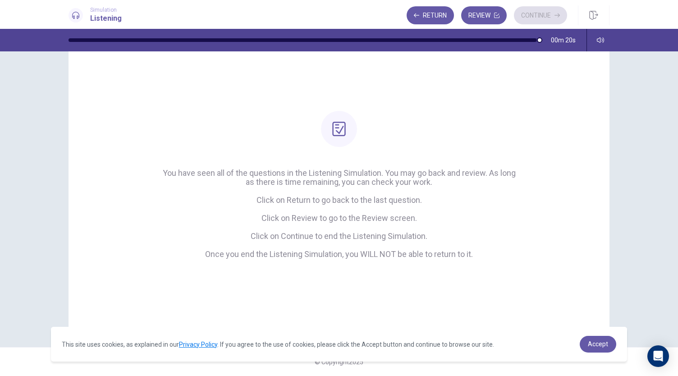
scroll to position [29, 0]
click at [547, 14] on button "Continue" at bounding box center [540, 15] width 53 height 18
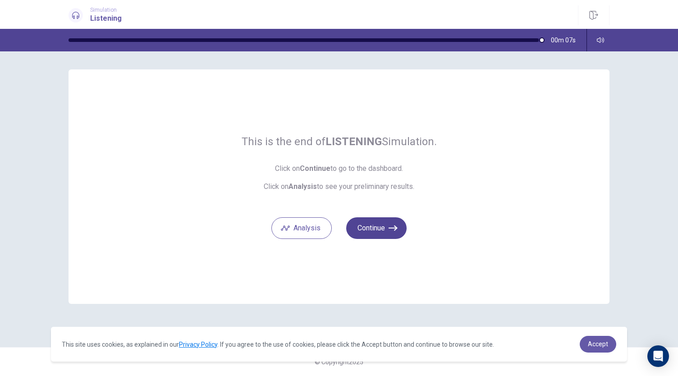
click at [374, 231] on button "Continue" at bounding box center [376, 228] width 60 height 22
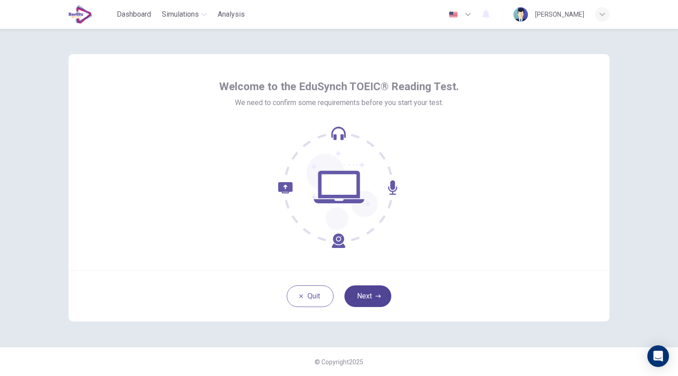
click at [366, 292] on button "Next" at bounding box center [367, 296] width 47 height 22
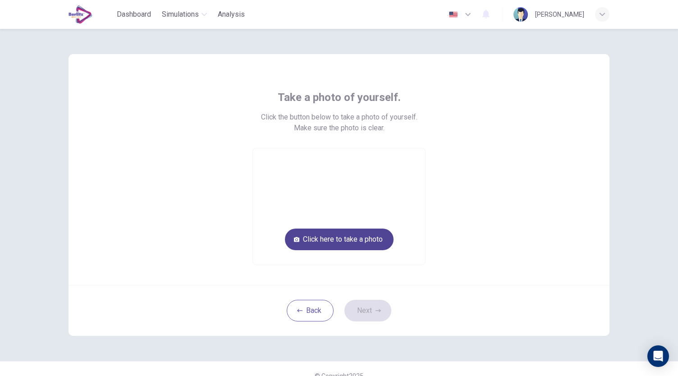
click at [367, 246] on button "Click here to take a photo" at bounding box center [339, 239] width 109 height 22
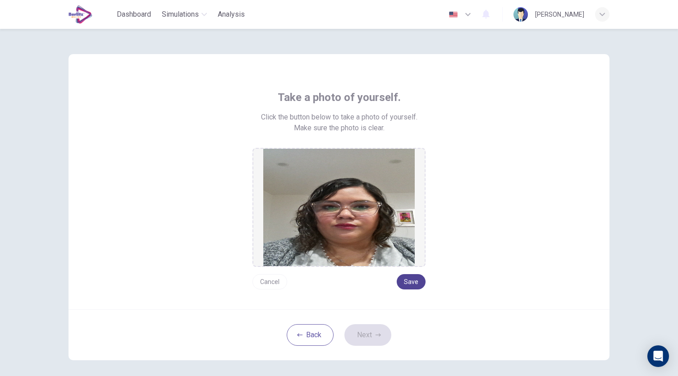
click at [406, 283] on button "Save" at bounding box center [411, 281] width 29 height 15
click at [379, 332] on button "Next" at bounding box center [367, 335] width 47 height 22
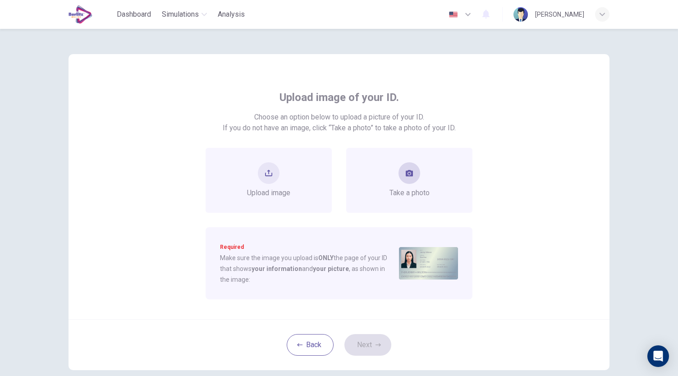
click at [403, 199] on div "Take a photo" at bounding box center [409, 180] width 126 height 65
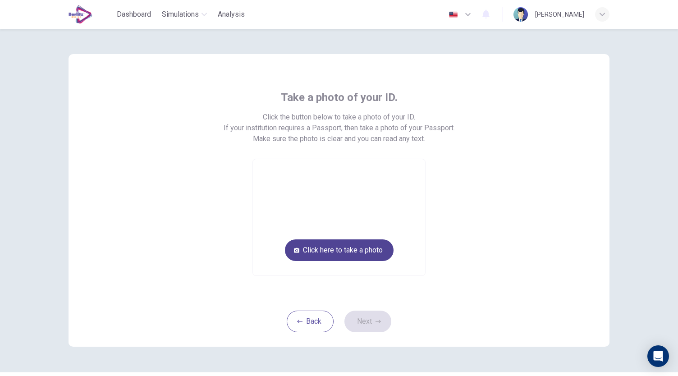
click at [350, 247] on button "Click here to take a photo" at bounding box center [339, 250] width 109 height 22
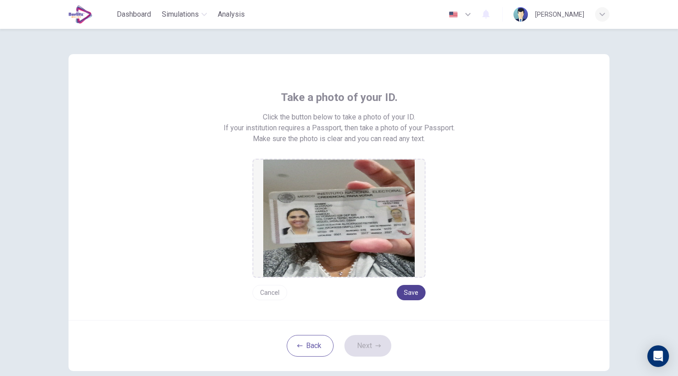
click at [410, 289] on button "Save" at bounding box center [411, 292] width 29 height 15
click at [375, 339] on button "Next" at bounding box center [367, 346] width 47 height 22
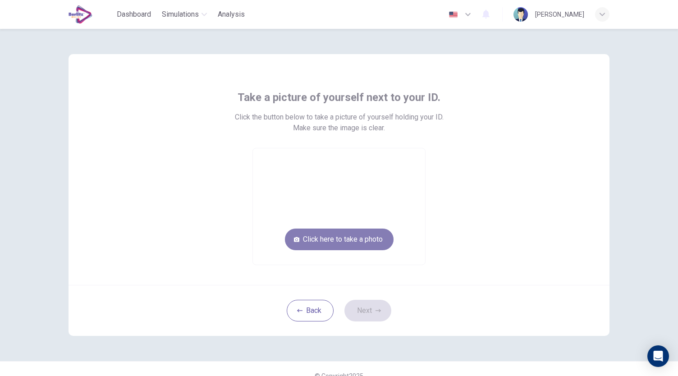
click at [354, 241] on button "Click here to take a photo" at bounding box center [339, 239] width 109 height 22
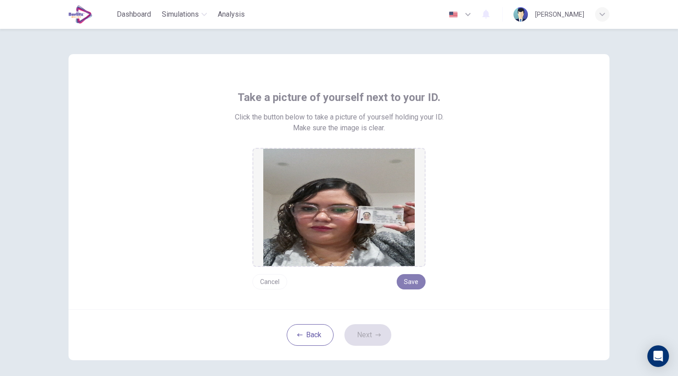
click at [415, 280] on button "Save" at bounding box center [411, 281] width 29 height 15
click at [383, 324] on div "Back Next" at bounding box center [338, 334] width 541 height 51
click at [371, 338] on button "Next" at bounding box center [367, 335] width 47 height 22
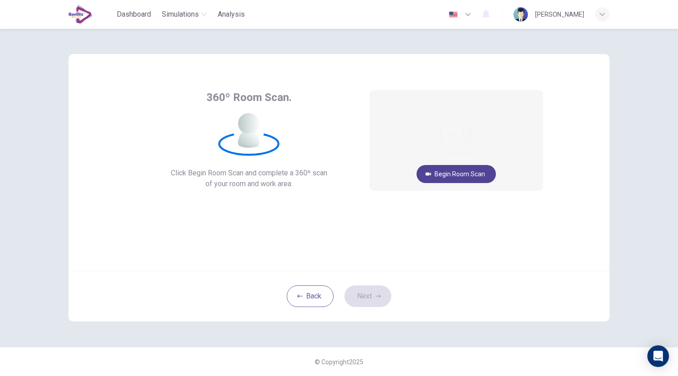
click at [458, 172] on button "Begin Room Scan" at bounding box center [455, 174] width 79 height 18
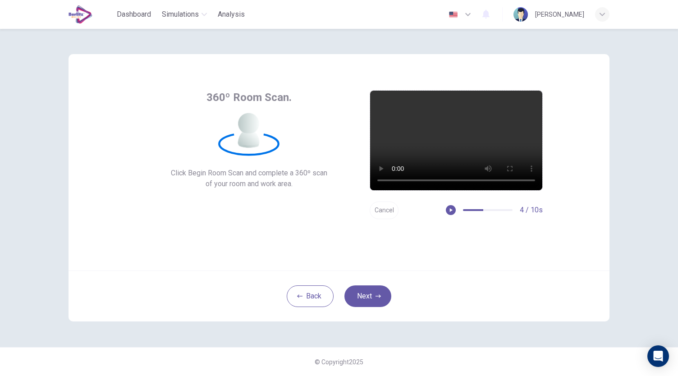
click at [388, 210] on button "Cancel" at bounding box center [384, 210] width 29 height 18
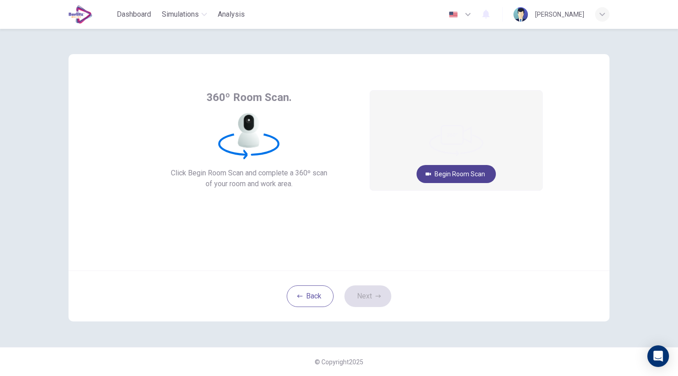
click at [452, 173] on button "Begin Room Scan" at bounding box center [455, 174] width 79 height 18
